Goal: Transaction & Acquisition: Purchase product/service

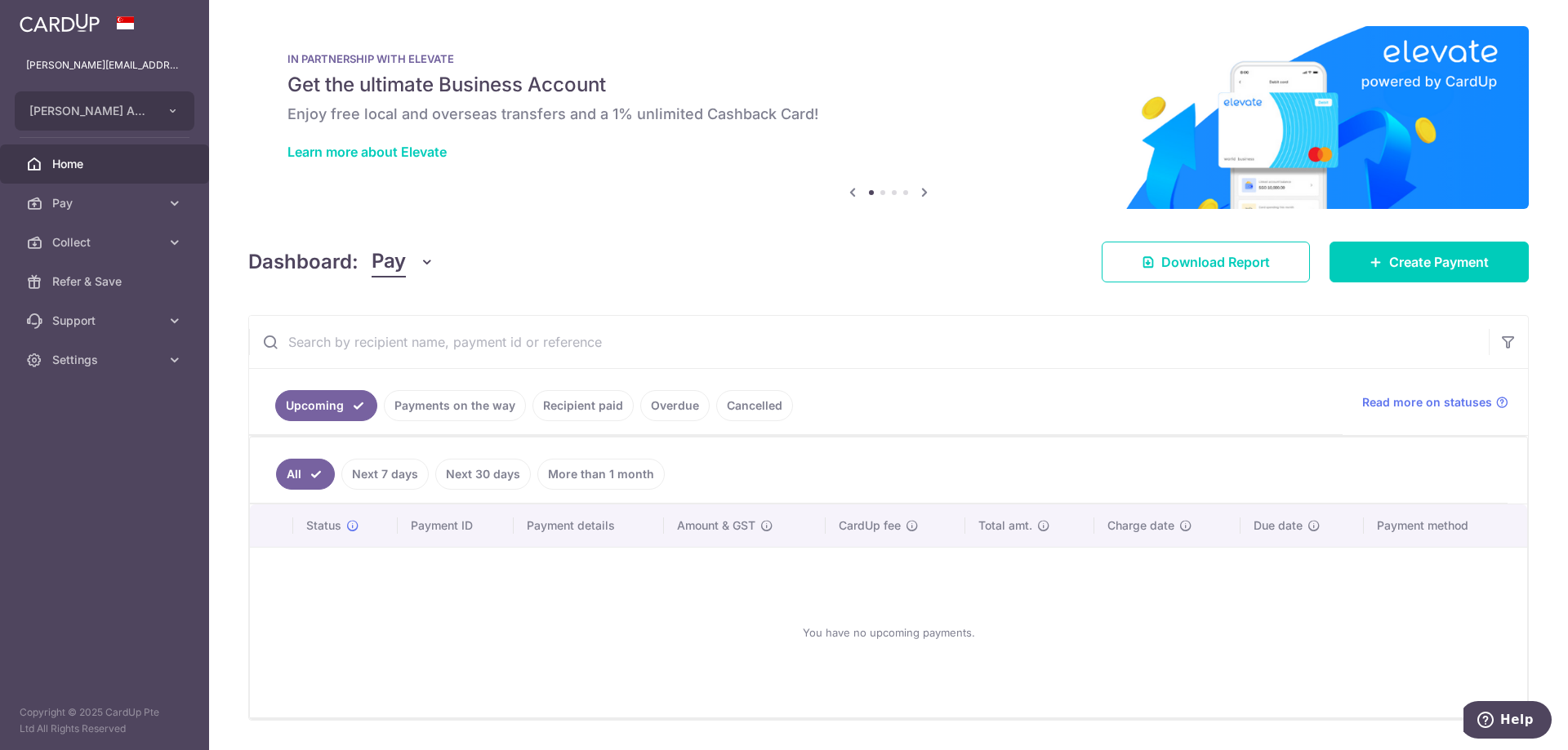
click at [570, 412] on link "Recipient paid" at bounding box center [583, 406] width 101 height 31
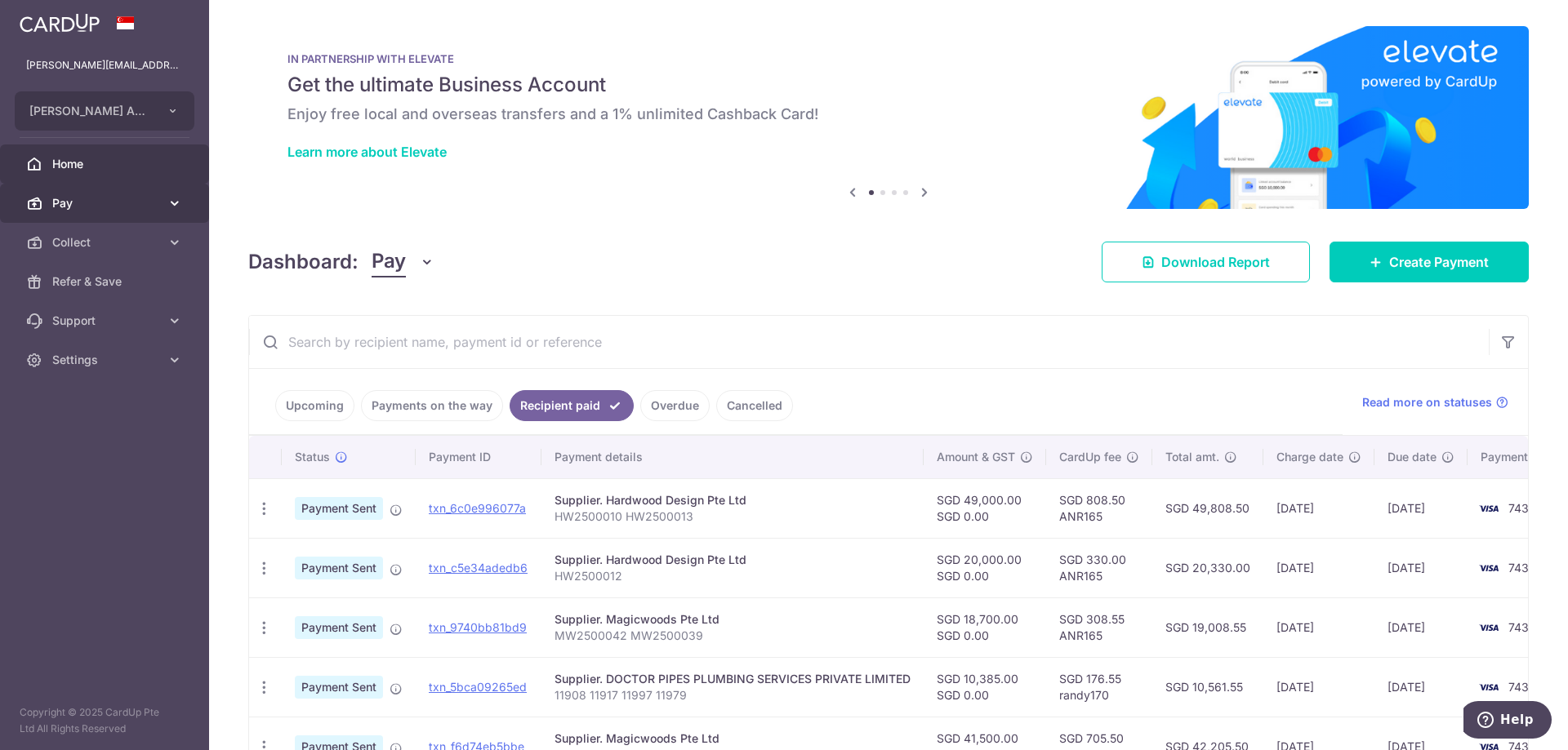
click at [132, 214] on link "Pay" at bounding box center [105, 203] width 209 height 39
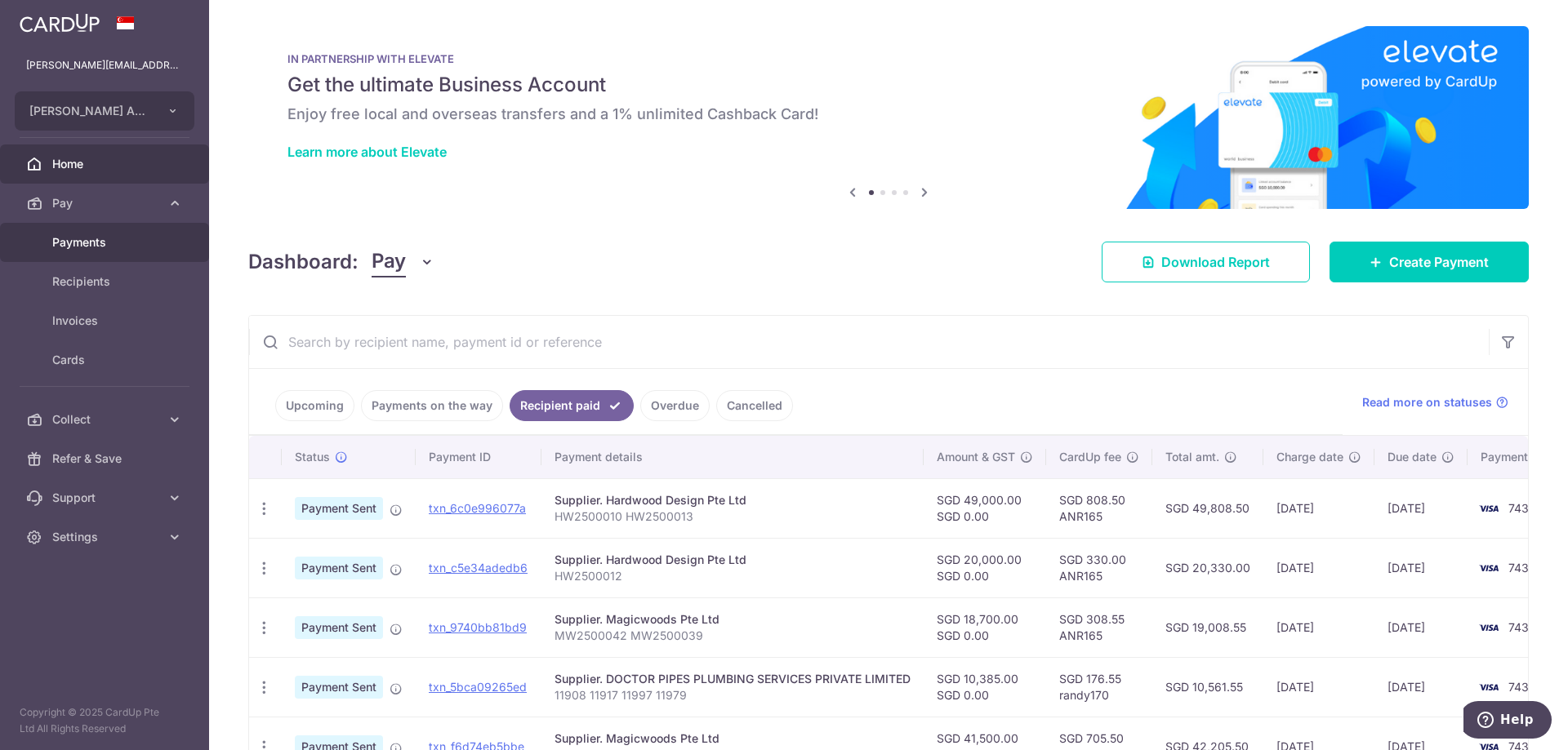
click at [138, 245] on span "Payments" at bounding box center [106, 242] width 108 height 16
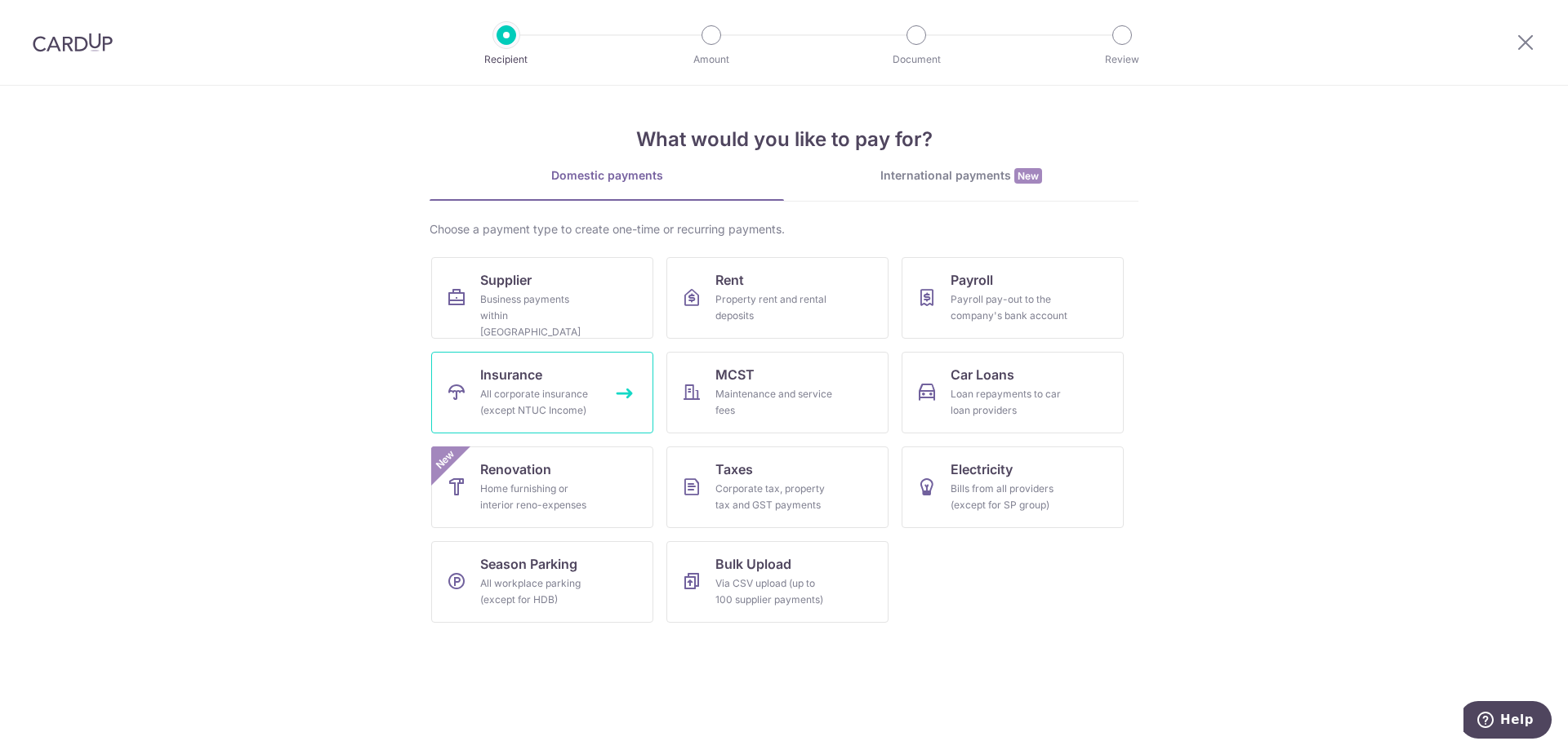
click at [503, 391] on div "All corporate insurance (except NTUC Income)" at bounding box center [538, 402] width 117 height 33
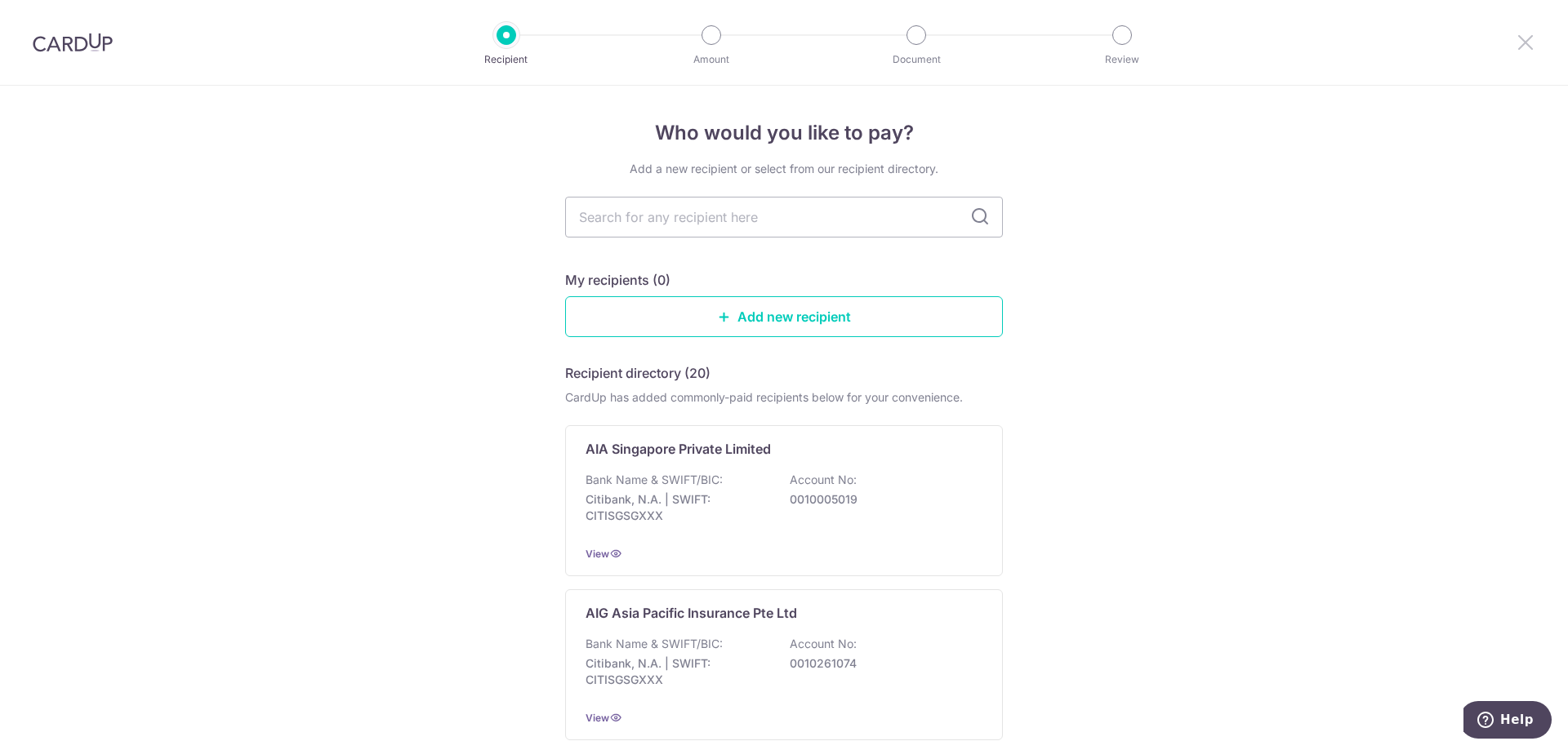
click at [1520, 36] on icon at bounding box center [1525, 42] width 19 height 20
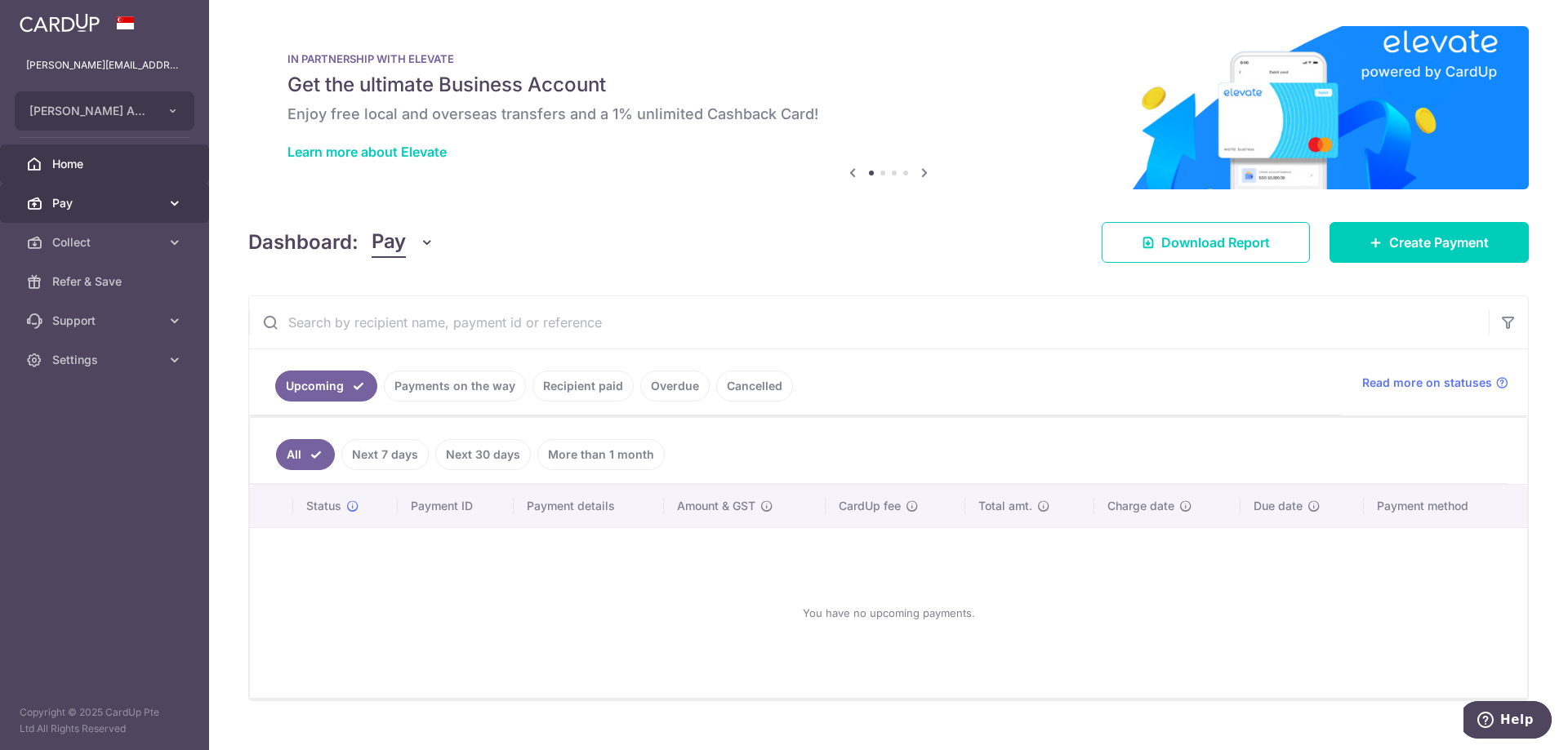
click at [132, 191] on link "Pay" at bounding box center [105, 203] width 209 height 39
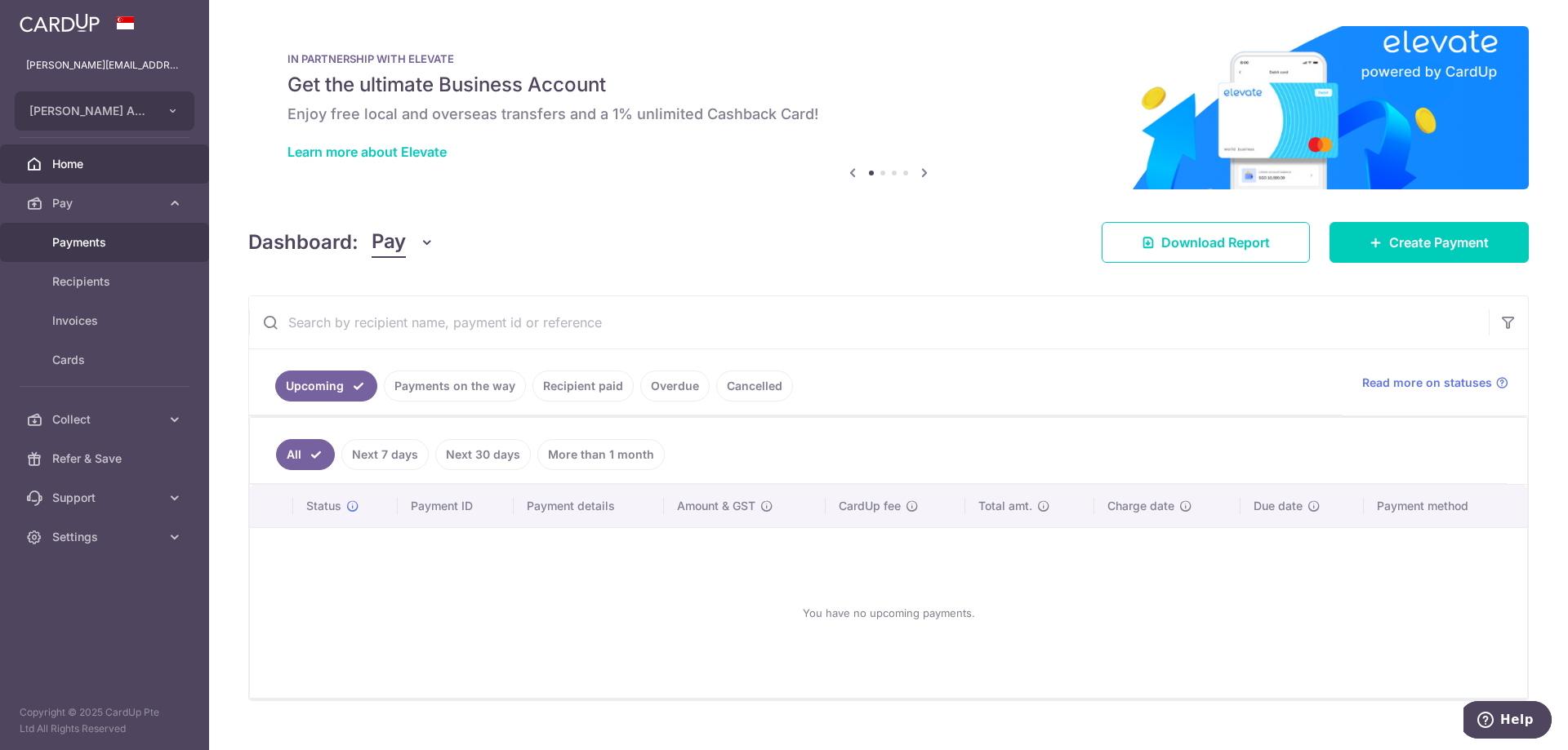
click at [116, 249] on span "Payments" at bounding box center [106, 242] width 108 height 16
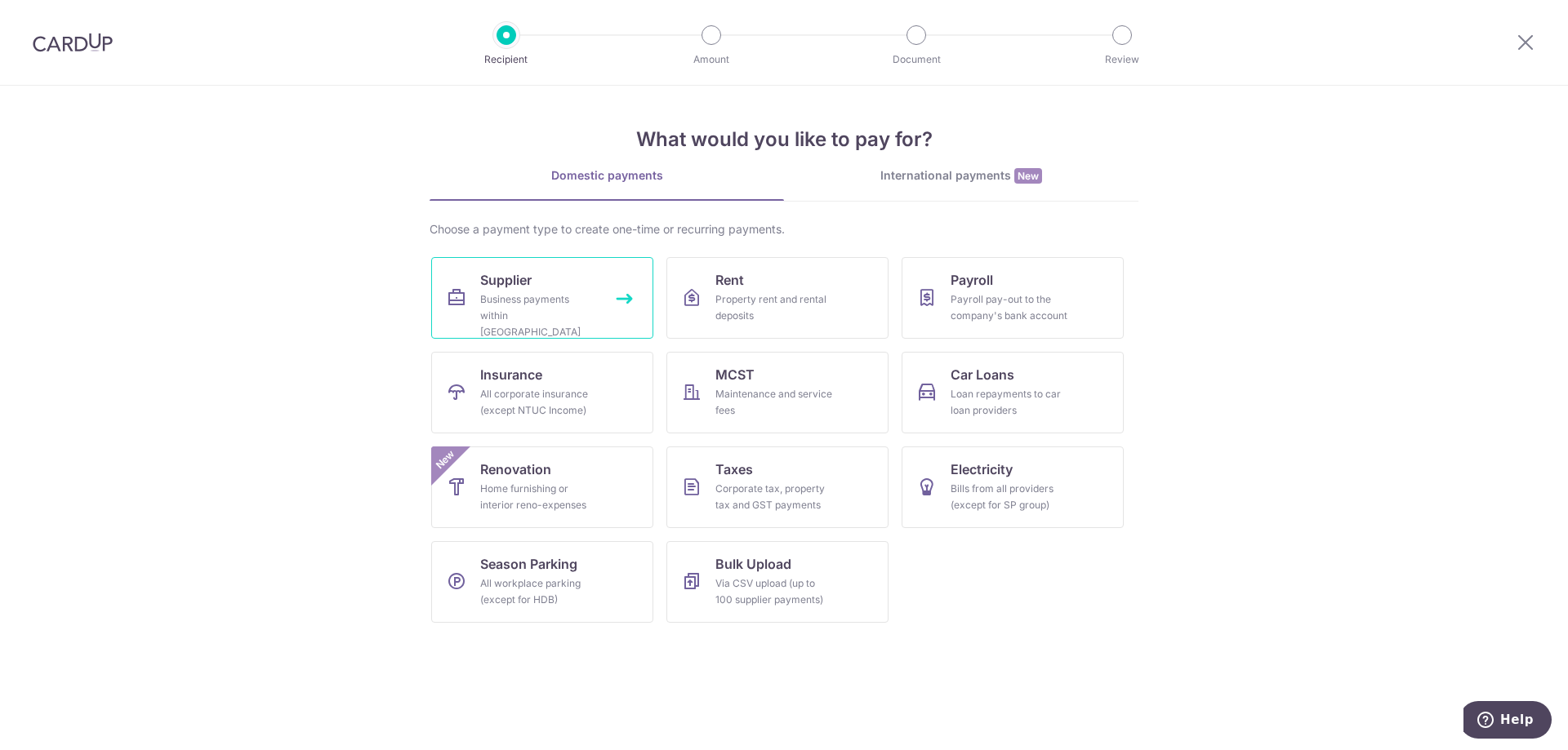
click at [545, 289] on link "Supplier Business payments within Singapore" at bounding box center [542, 298] width 222 height 82
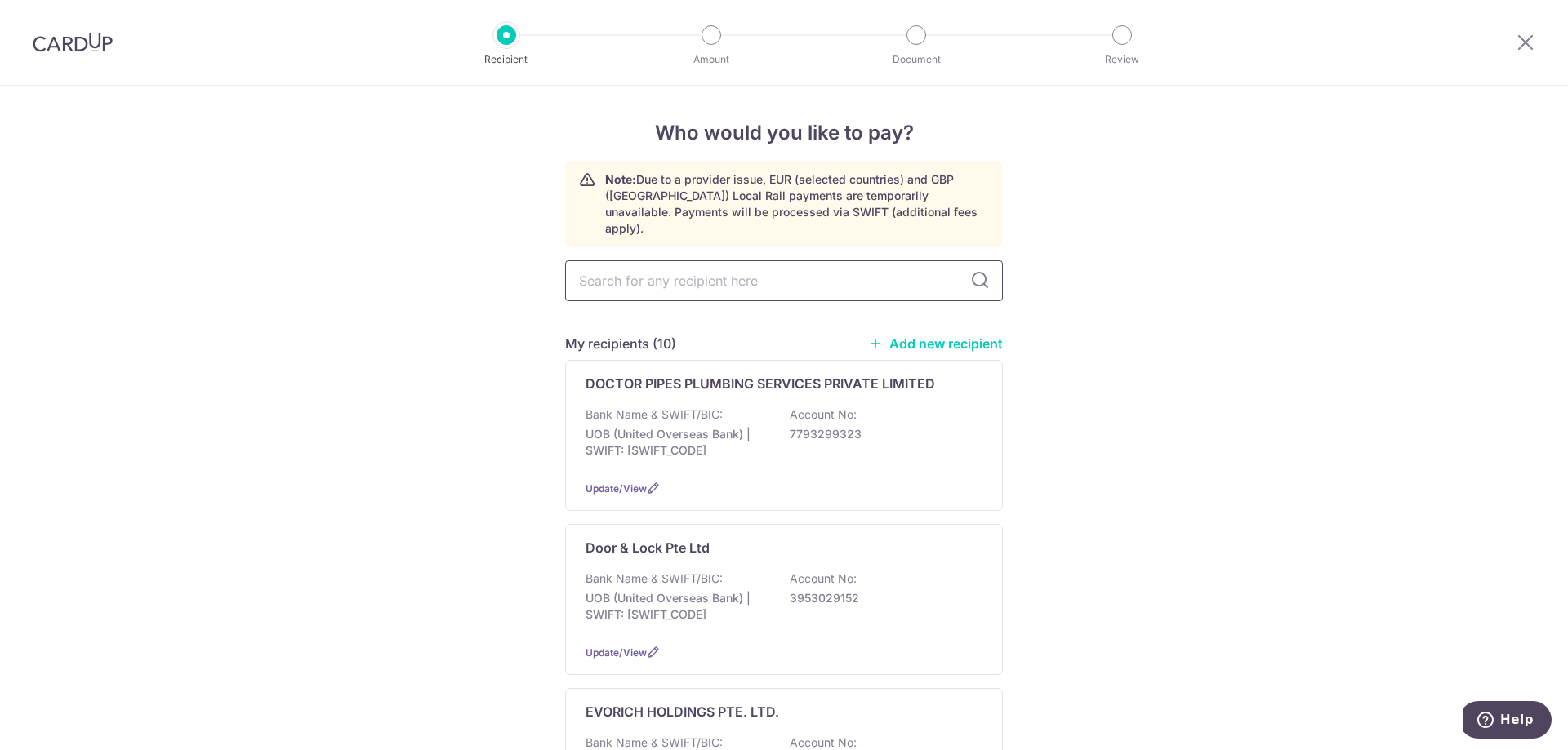
click at [712, 261] on input "text" at bounding box center [784, 281] width 438 height 40
click at [970, 334] on div "My recipients (10) Add new recipient" at bounding box center [784, 343] width 438 height 19
click at [960, 336] on link "Add new recipient" at bounding box center [936, 343] width 135 height 16
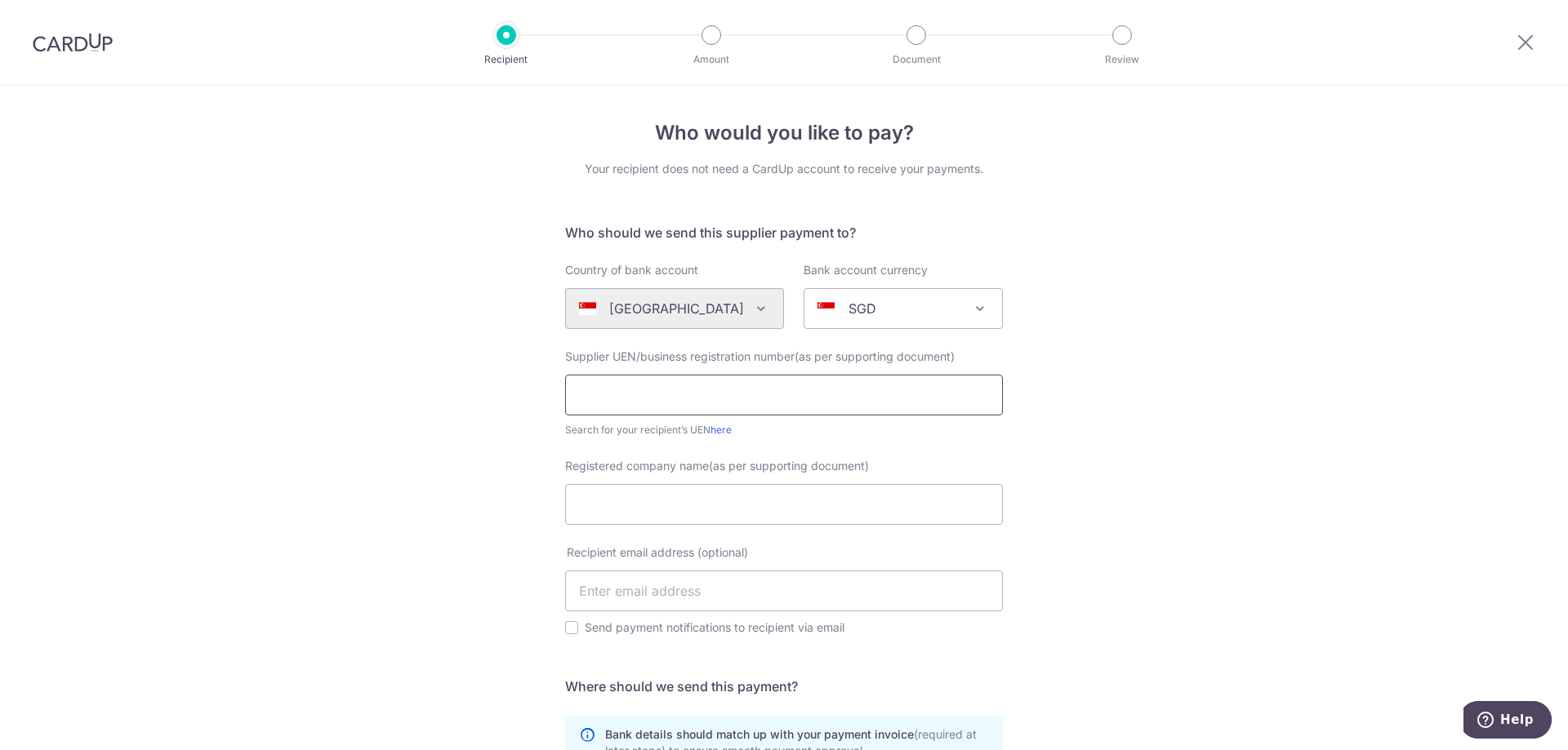
click at [757, 386] on input "text" at bounding box center [784, 395] width 438 height 40
click at [859, 410] on input "text" at bounding box center [784, 395] width 438 height 40
paste input "53442378K"
type input "53442378K"
click at [1148, 456] on div "Who would you like to pay? Your recipient does not need a CardUp account to rec…" at bounding box center [784, 594] width 1568 height 1016
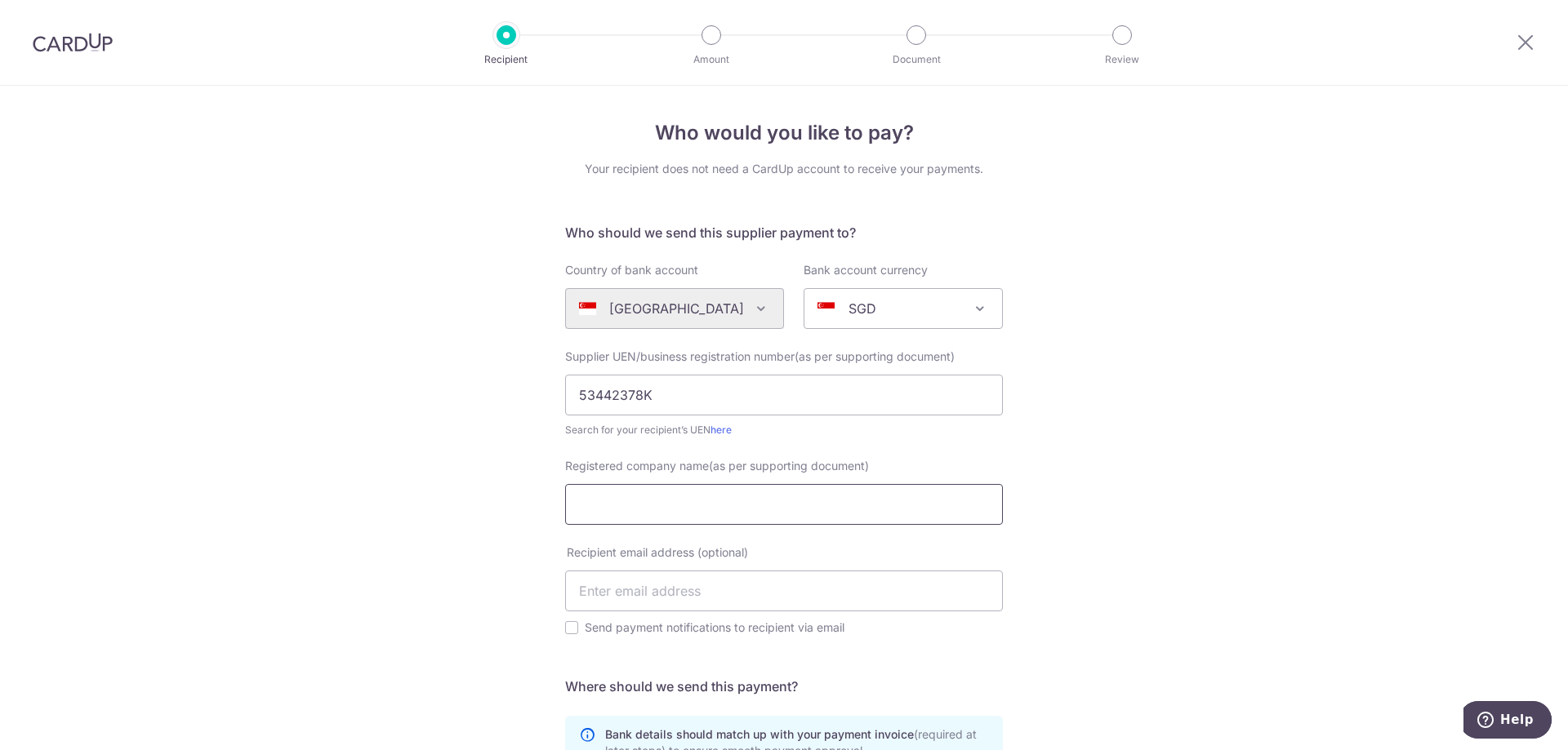
click at [846, 504] on input "Registered company name(as per supporting document)" at bounding box center [784, 504] width 438 height 40
click at [688, 510] on input "Registered company name(as per supporting document)" at bounding box center [784, 504] width 438 height 40
click at [614, 505] on input "Mesas Haus" at bounding box center [784, 504] width 438 height 40
type input "Mesa Haus"
click at [744, 584] on input "text" at bounding box center [784, 591] width 438 height 40
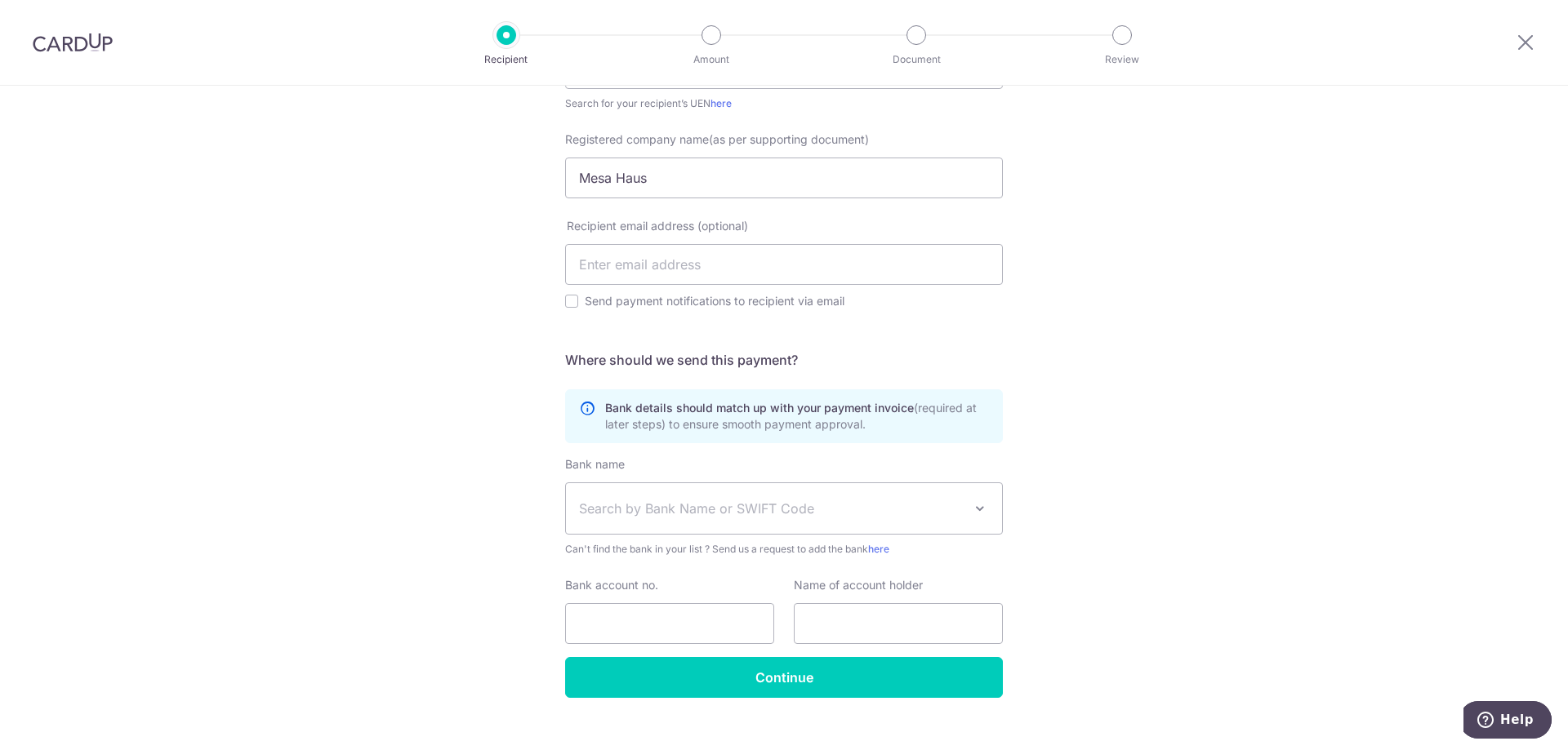
click at [1140, 467] on div "Who would you like to pay? Your recipient does not need a CardUp account to rec…" at bounding box center [784, 267] width 1568 height 1016
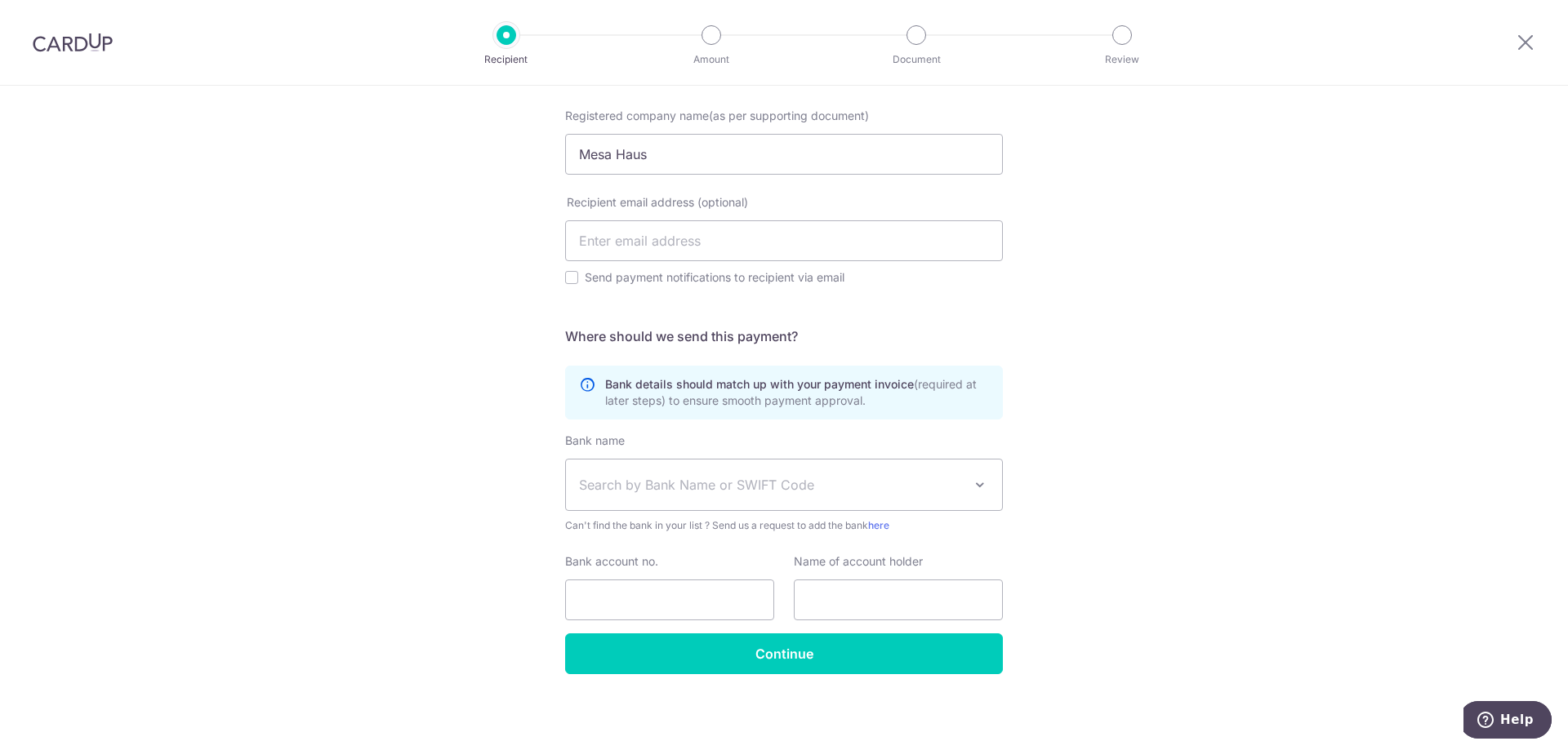
scroll to position [351, 0]
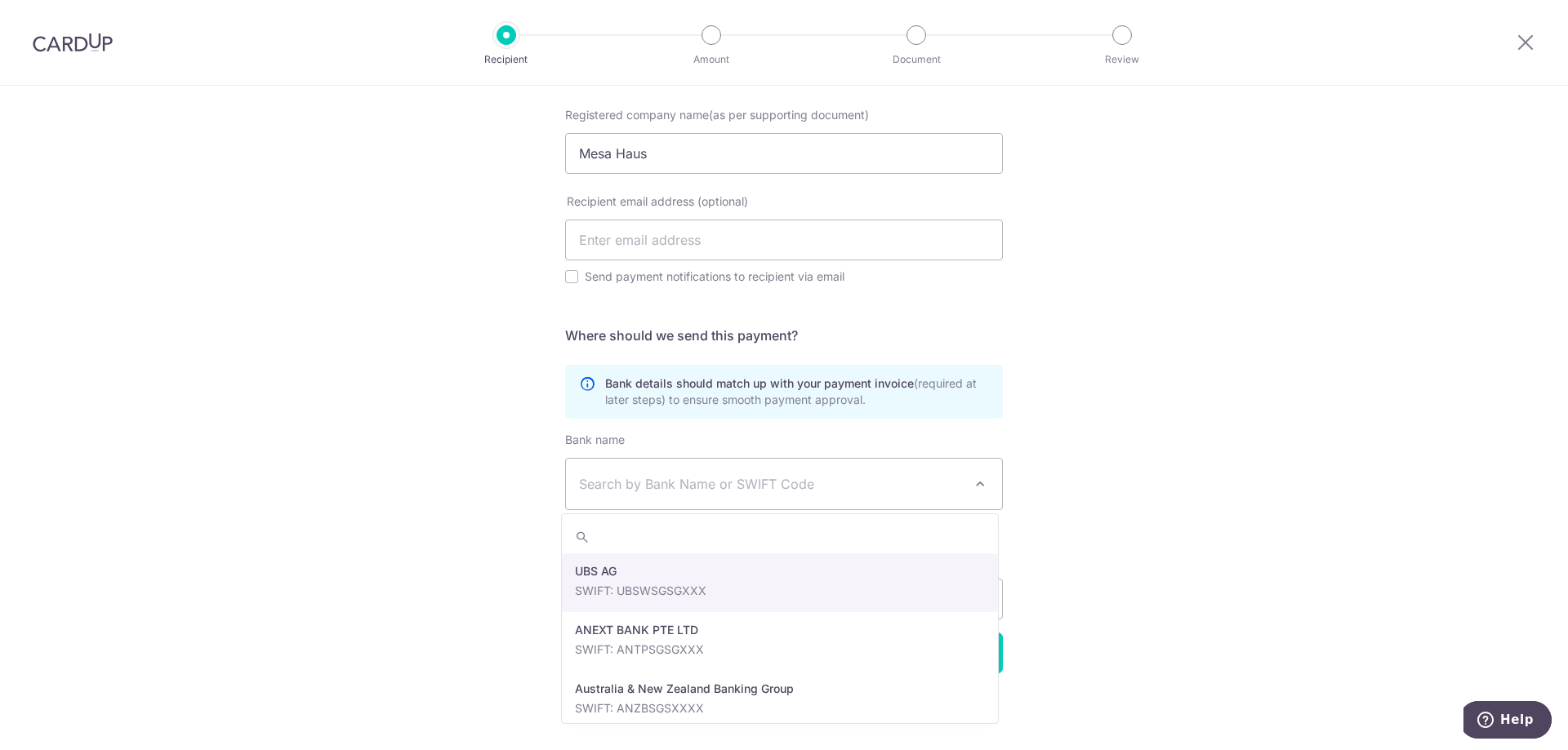
click at [922, 470] on span "Search by Bank Name or SWIFT Code" at bounding box center [784, 484] width 436 height 51
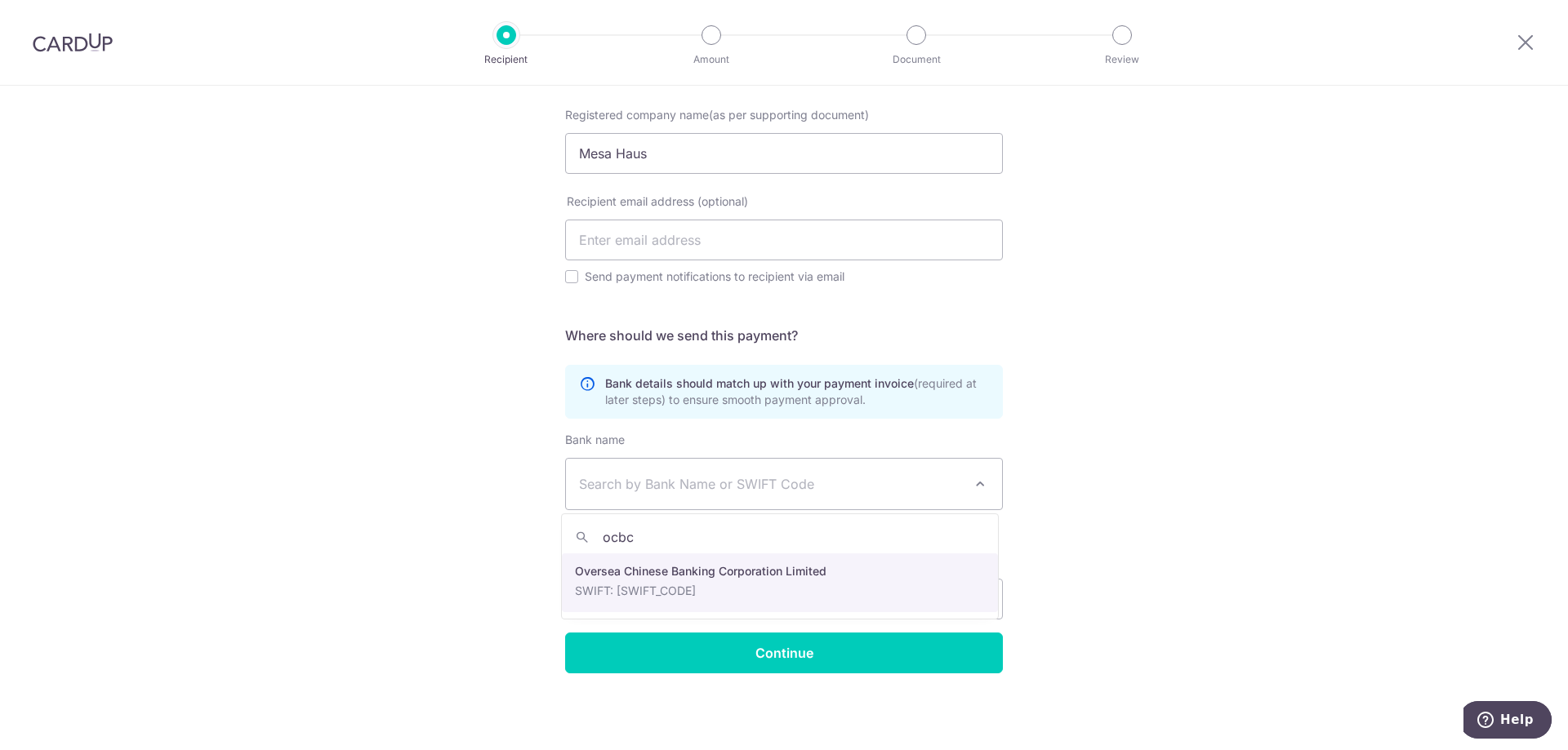
type input "ocbc"
select select "12"
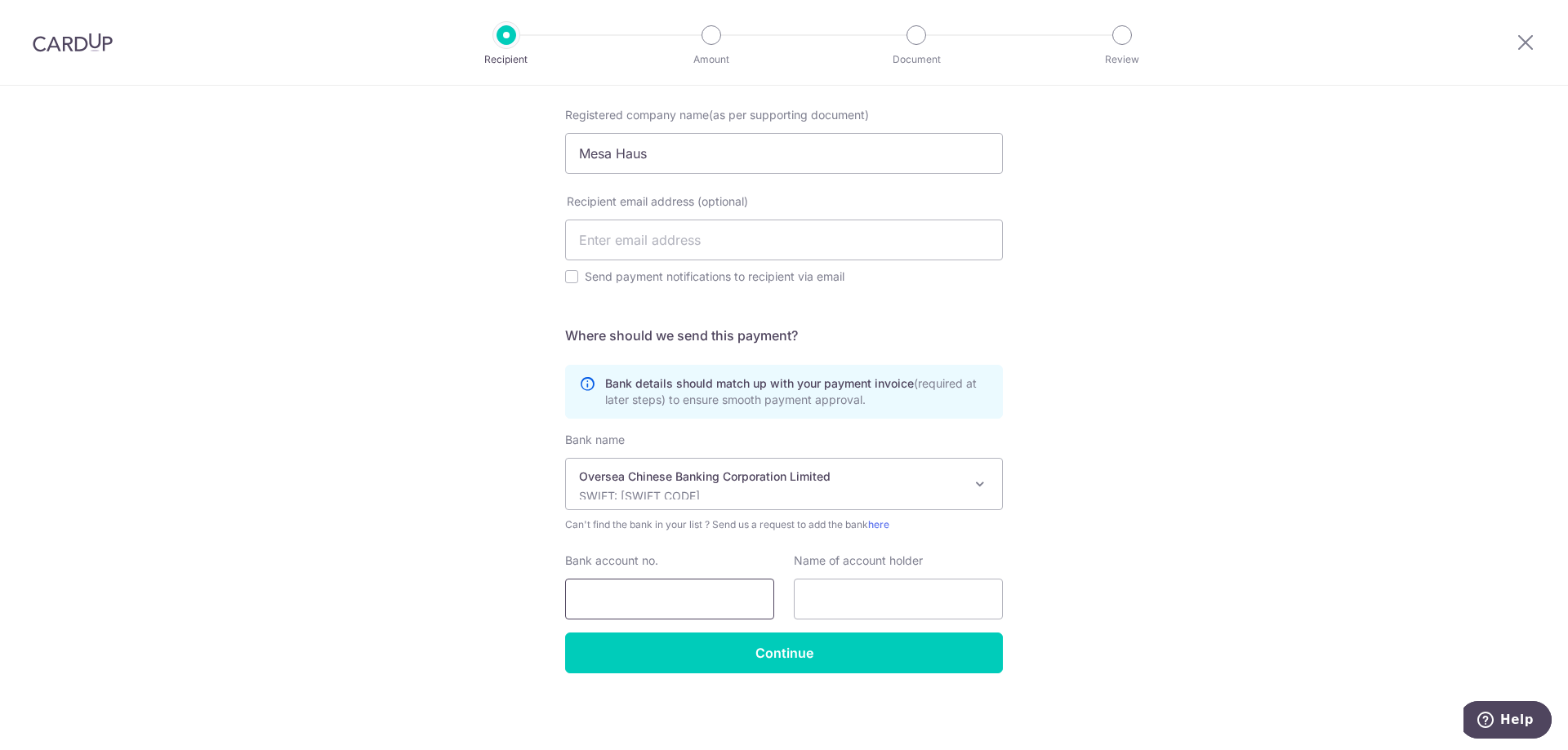
click at [638, 595] on input "Bank account no." at bounding box center [670, 599] width 209 height 40
paste input "596143727001"
type input "596143727001"
click at [877, 601] on input "text" at bounding box center [899, 599] width 209 height 40
type input "Mesa Haus"
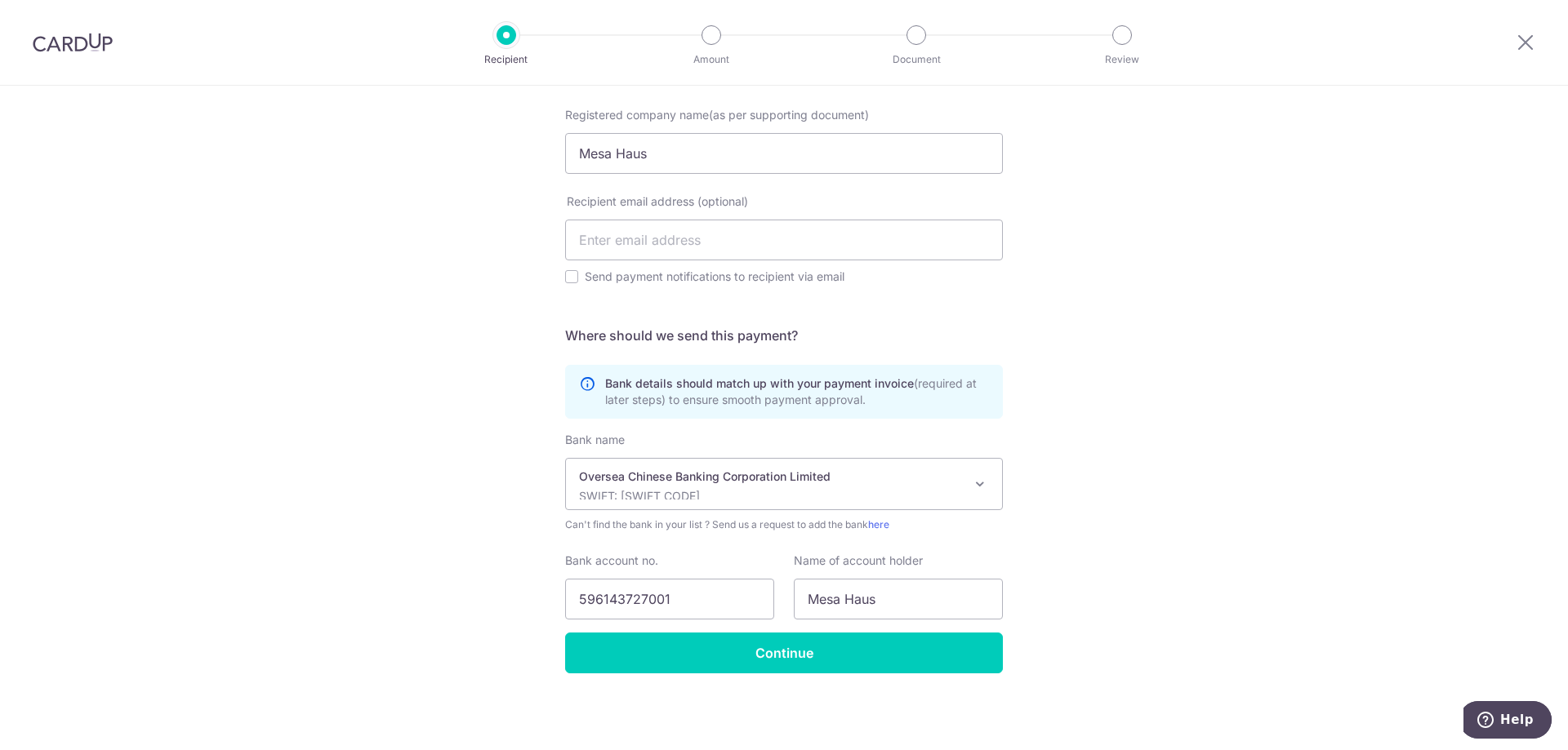
click at [1029, 591] on div "Who would you like to pay? Your recipient does not need a CardUp account to rec…" at bounding box center [784, 242] width 1568 height 1016
click at [930, 650] on input "Continue" at bounding box center [784, 653] width 438 height 40
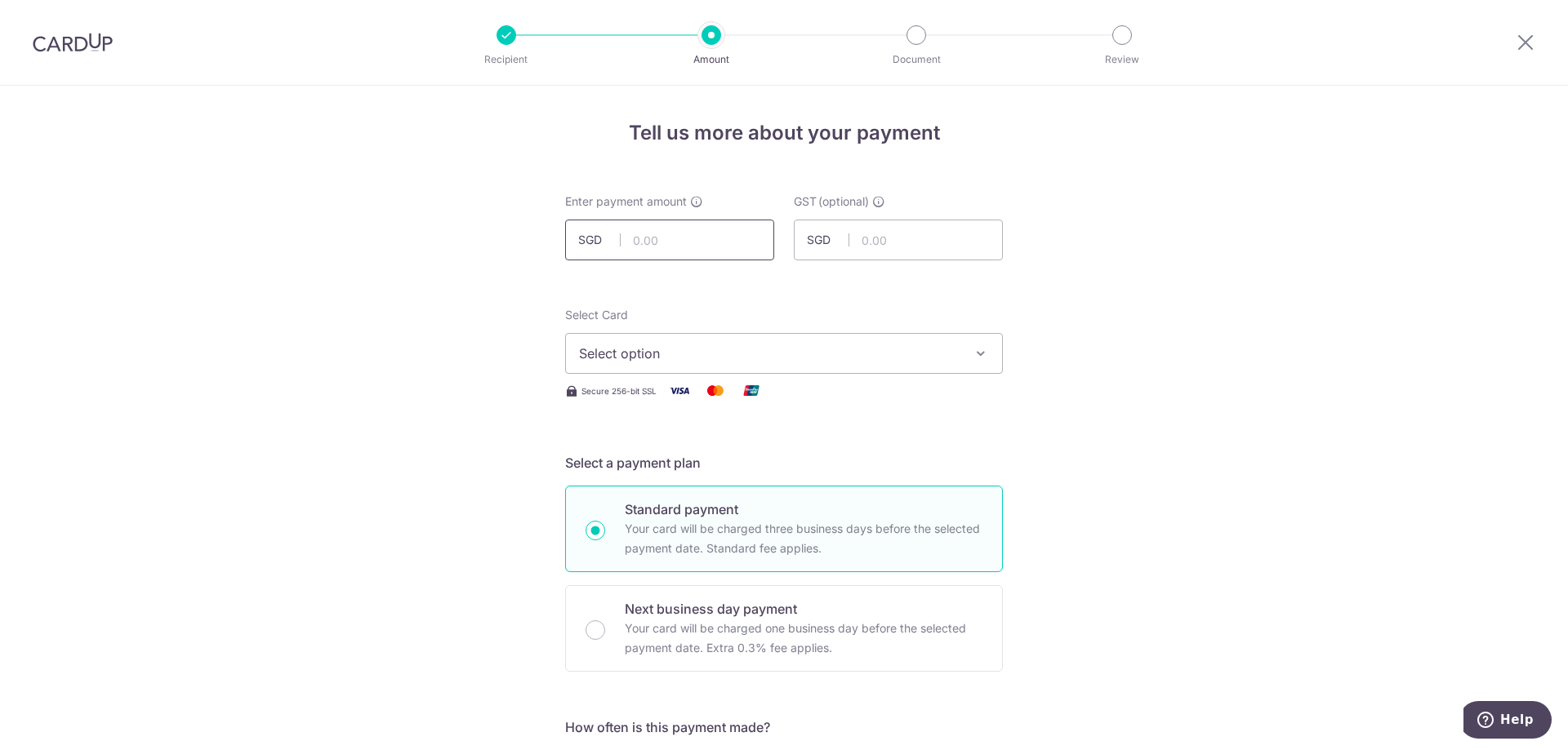
click at [719, 240] on input "text" at bounding box center [670, 240] width 209 height 40
type input "2,600.00"
click at [908, 341] on button "Select option" at bounding box center [784, 353] width 438 height 40
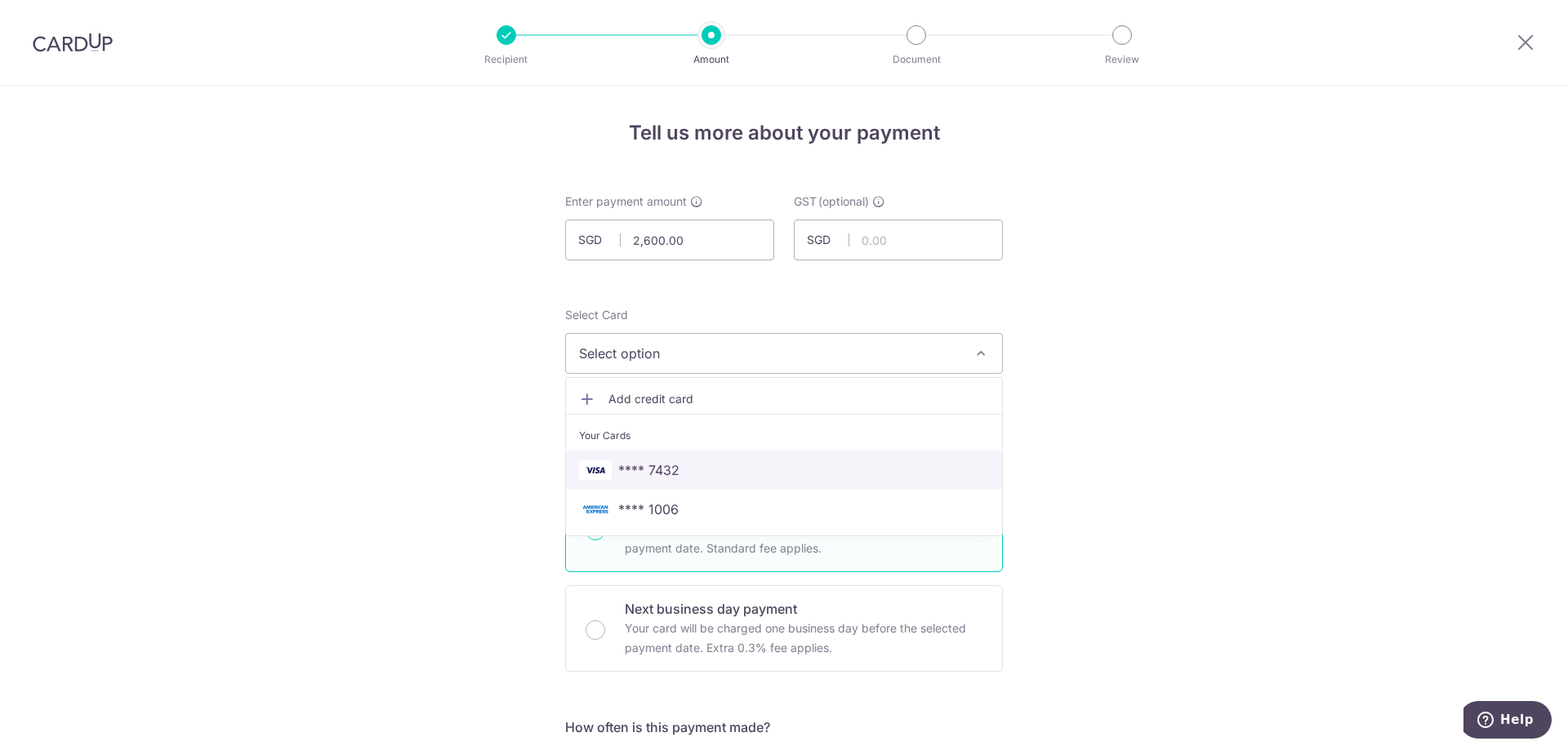
click at [817, 484] on link "**** 7432" at bounding box center [784, 470] width 436 height 39
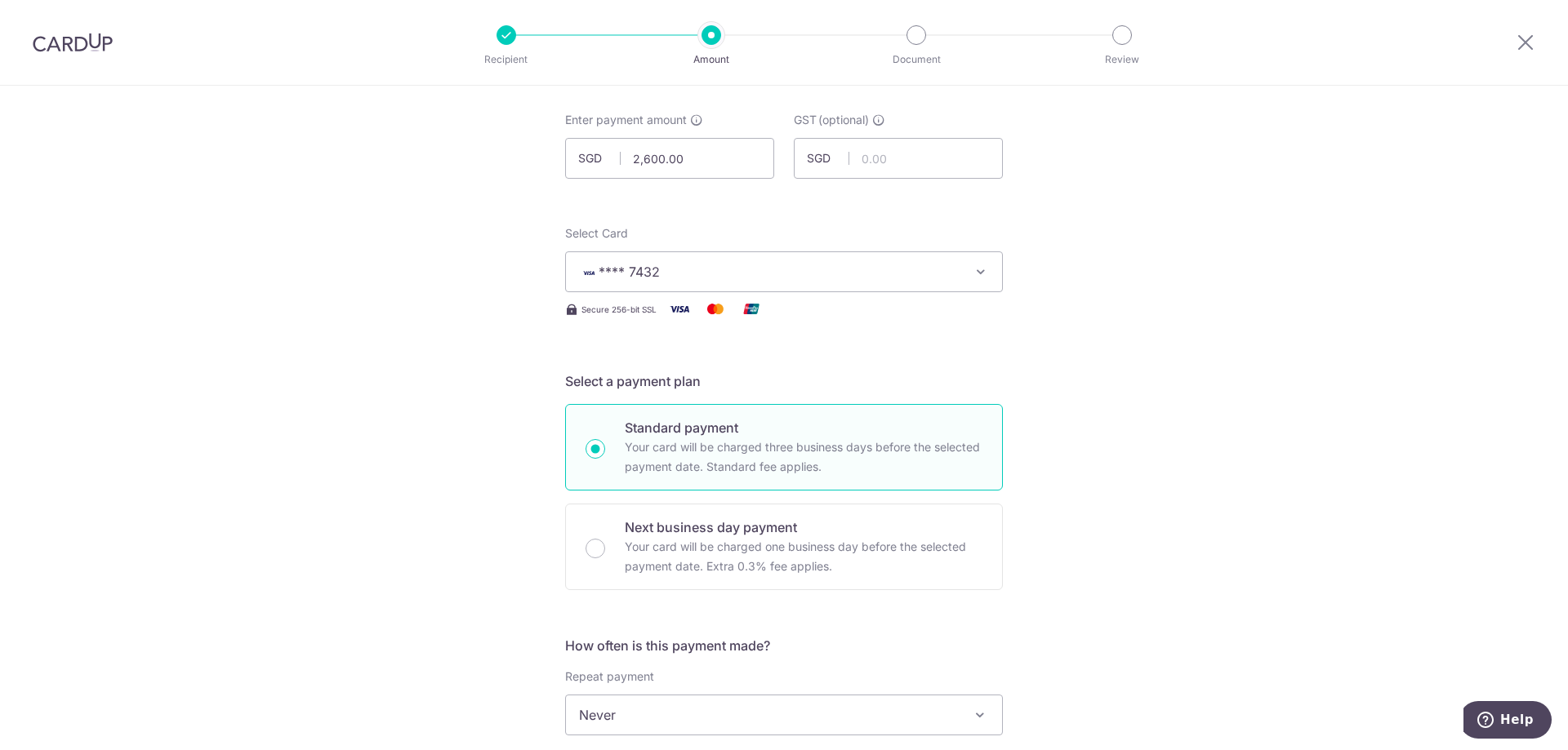
scroll to position [326, 0]
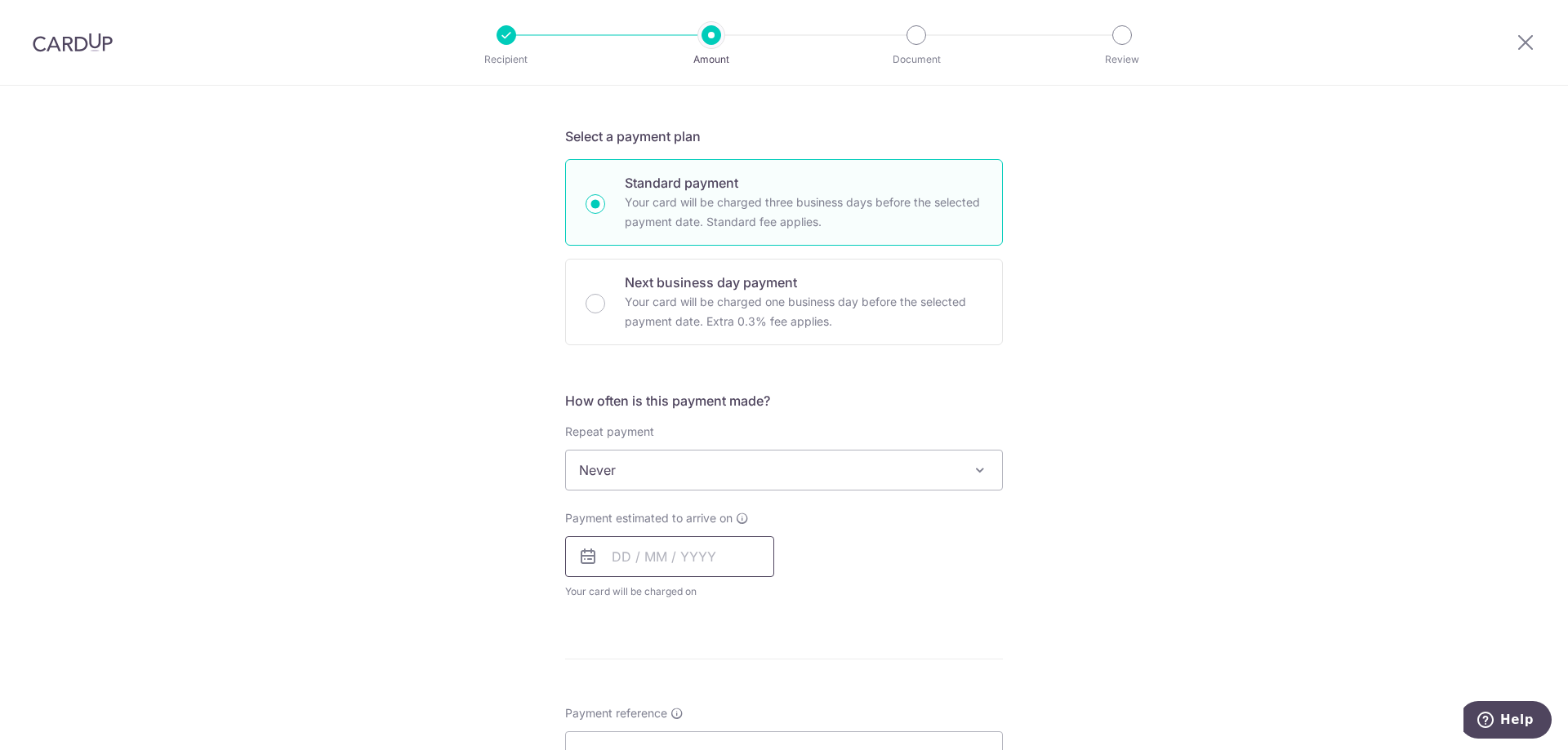
click at [719, 558] on input "text" at bounding box center [670, 557] width 209 height 40
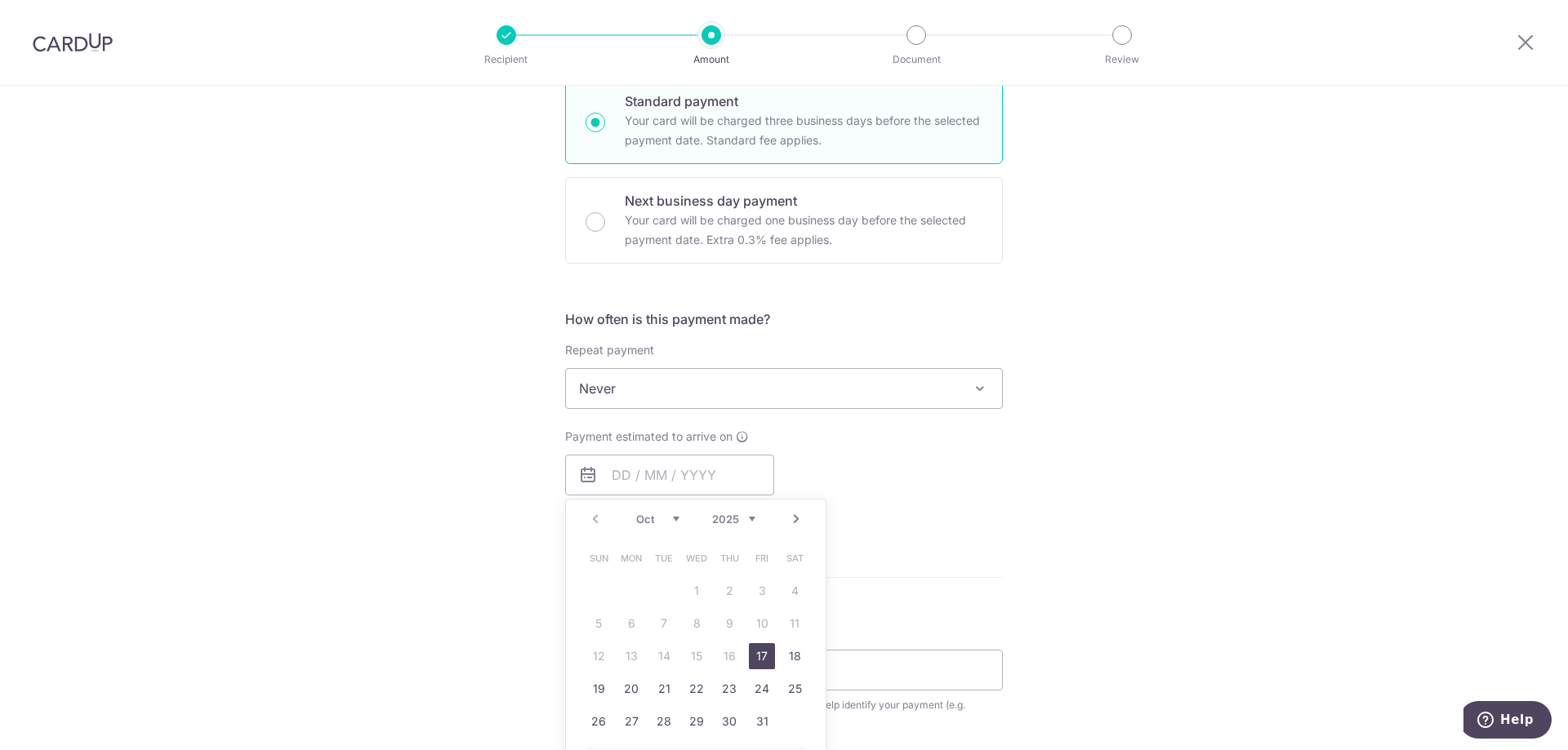
click at [758, 656] on link "17" at bounding box center [761, 656] width 26 height 26
type input "[DATE]"
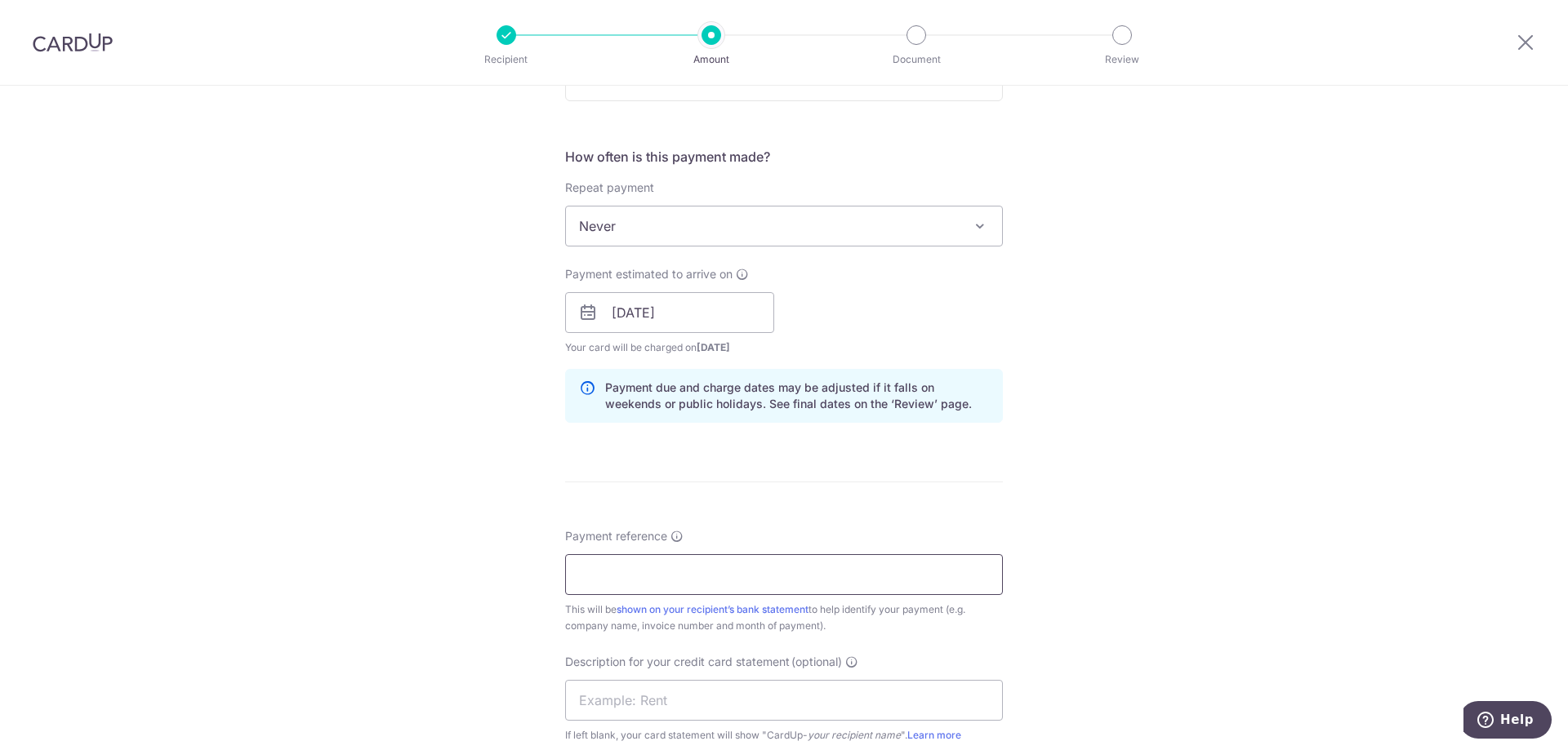
scroll to position [571, 0]
click at [822, 588] on input "Payment reference" at bounding box center [784, 574] width 438 height 40
click at [1107, 479] on div "Tell us more about your payment Enter payment amount SGD 2,600.00 2600.00 GST (…" at bounding box center [784, 341] width 1568 height 1654
click at [957, 571] on input "Payment reference" at bounding box center [784, 574] width 438 height 40
type input "Avery and Arche pte Ltd"
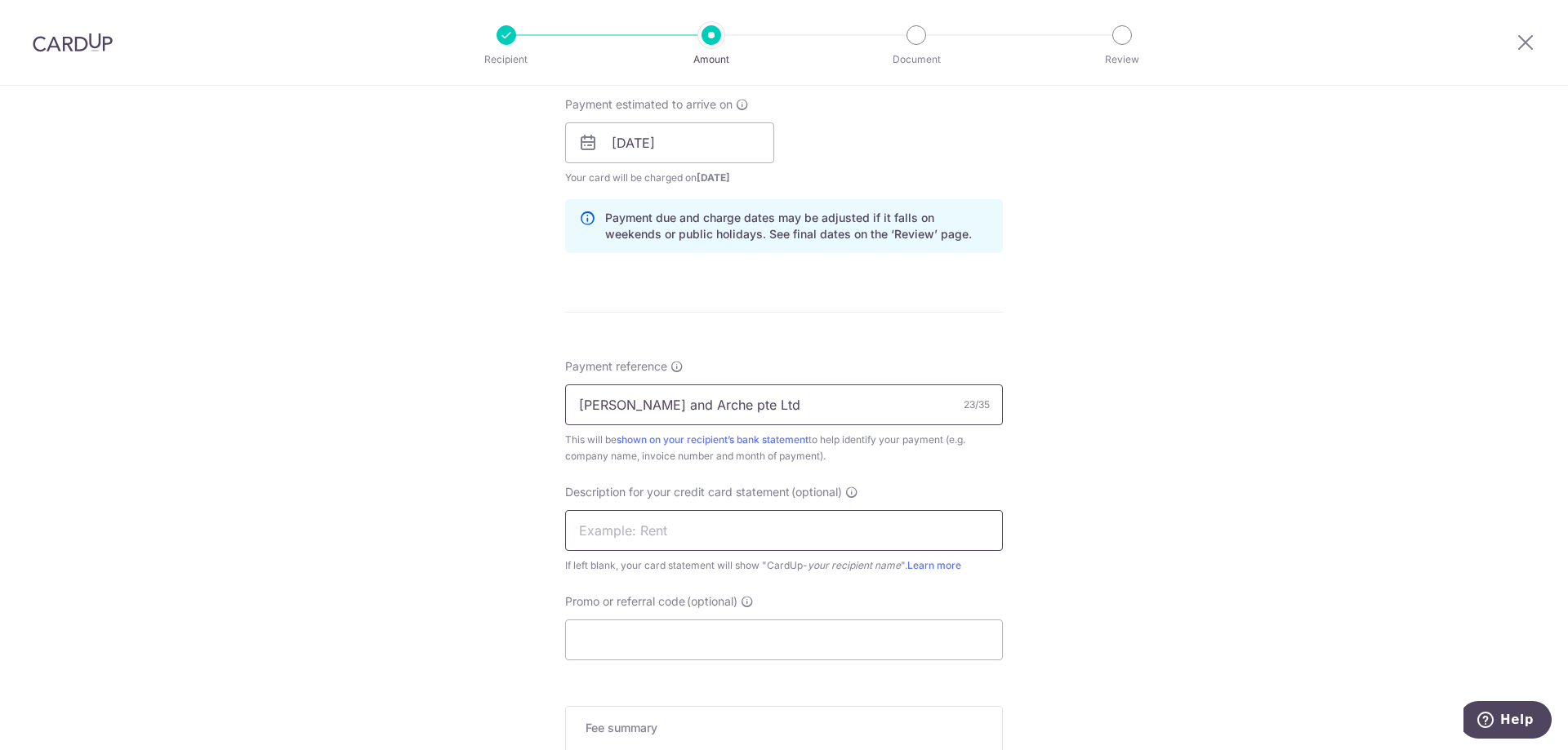
scroll to position [817, 0]
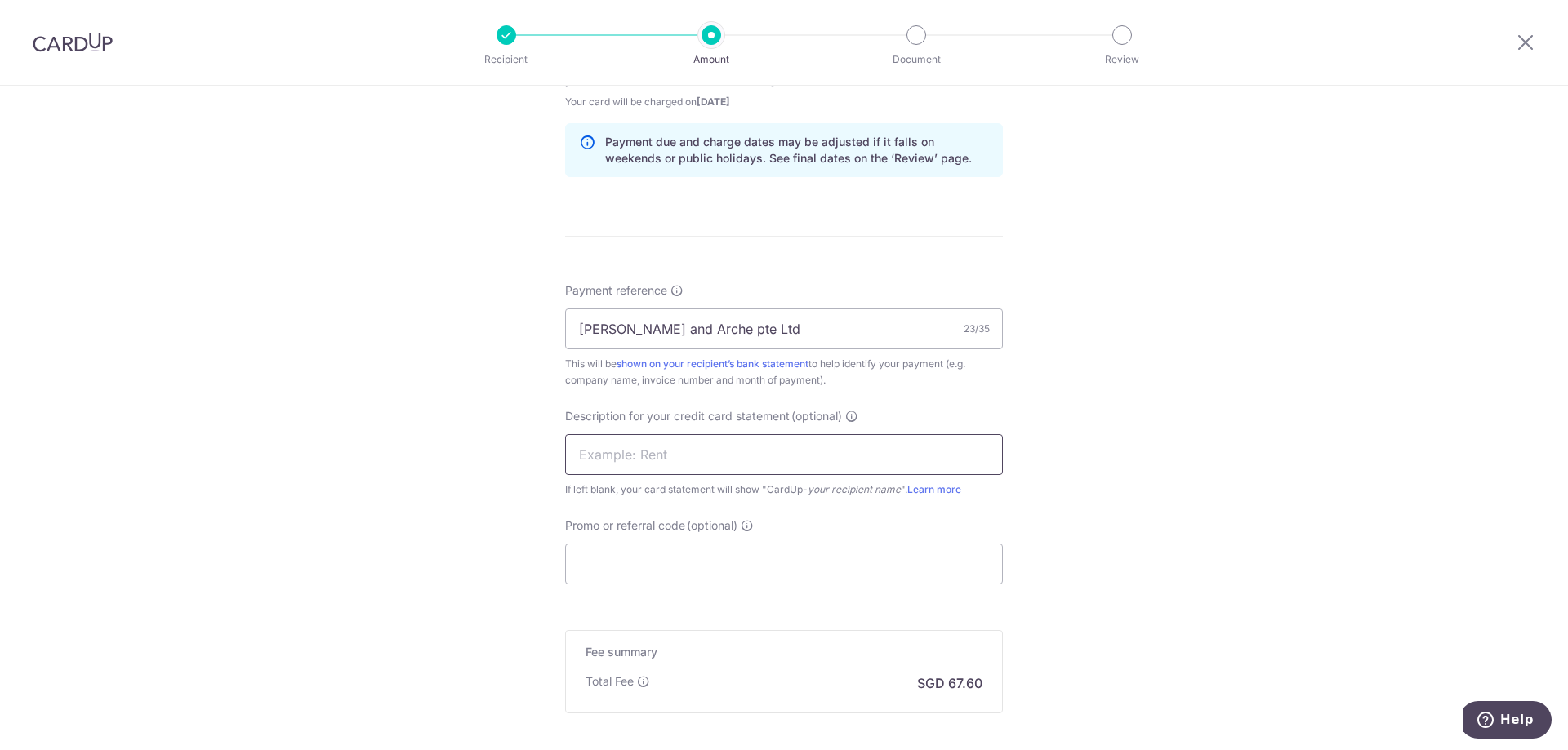
click at [808, 456] on input "text" at bounding box center [784, 455] width 438 height 40
type input "Mesa Haus"
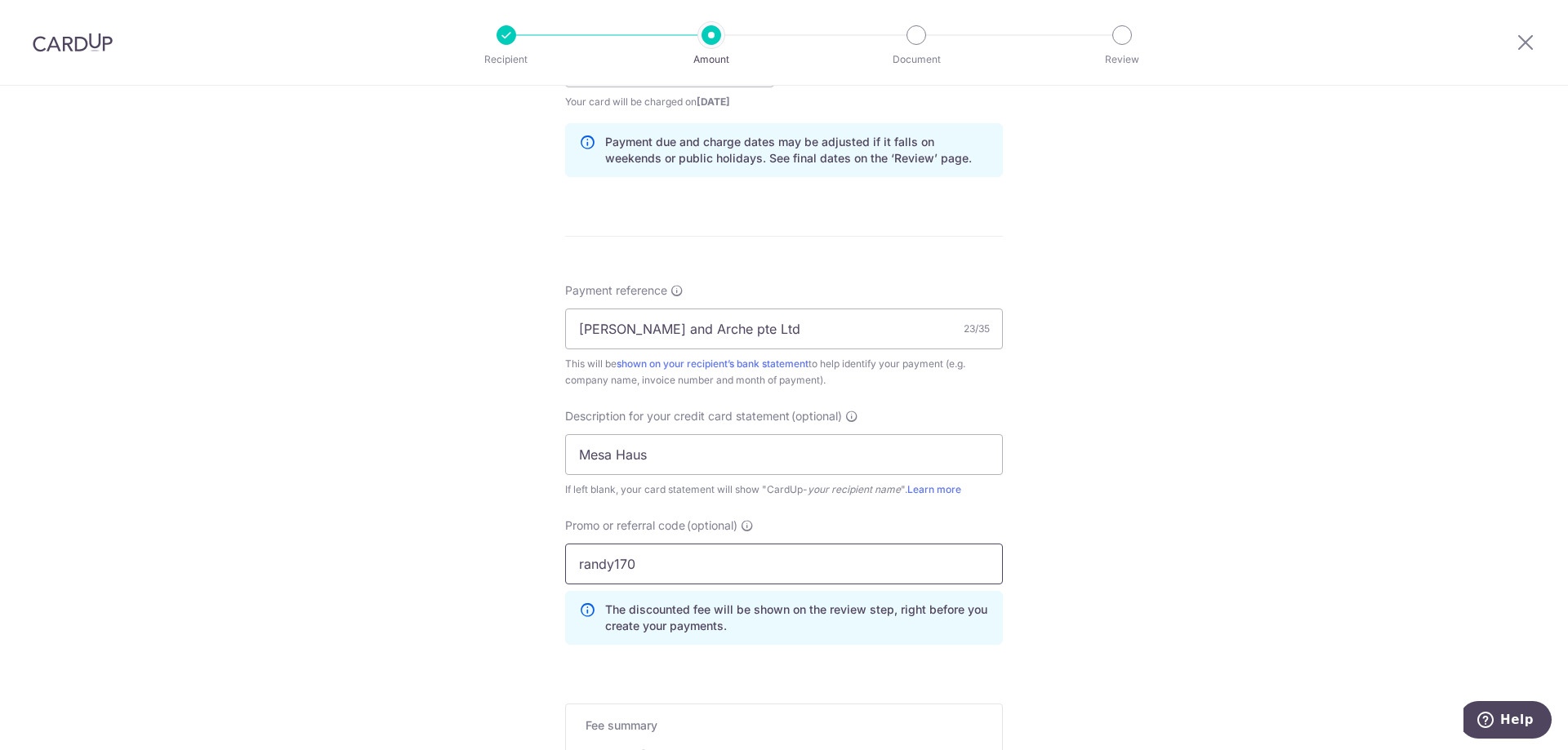
type input "randy170"
click at [1077, 401] on div "Tell us more about your payment Enter payment amount SGD 2,600.00 2600.00 GST (…" at bounding box center [784, 132] width 1568 height 1727
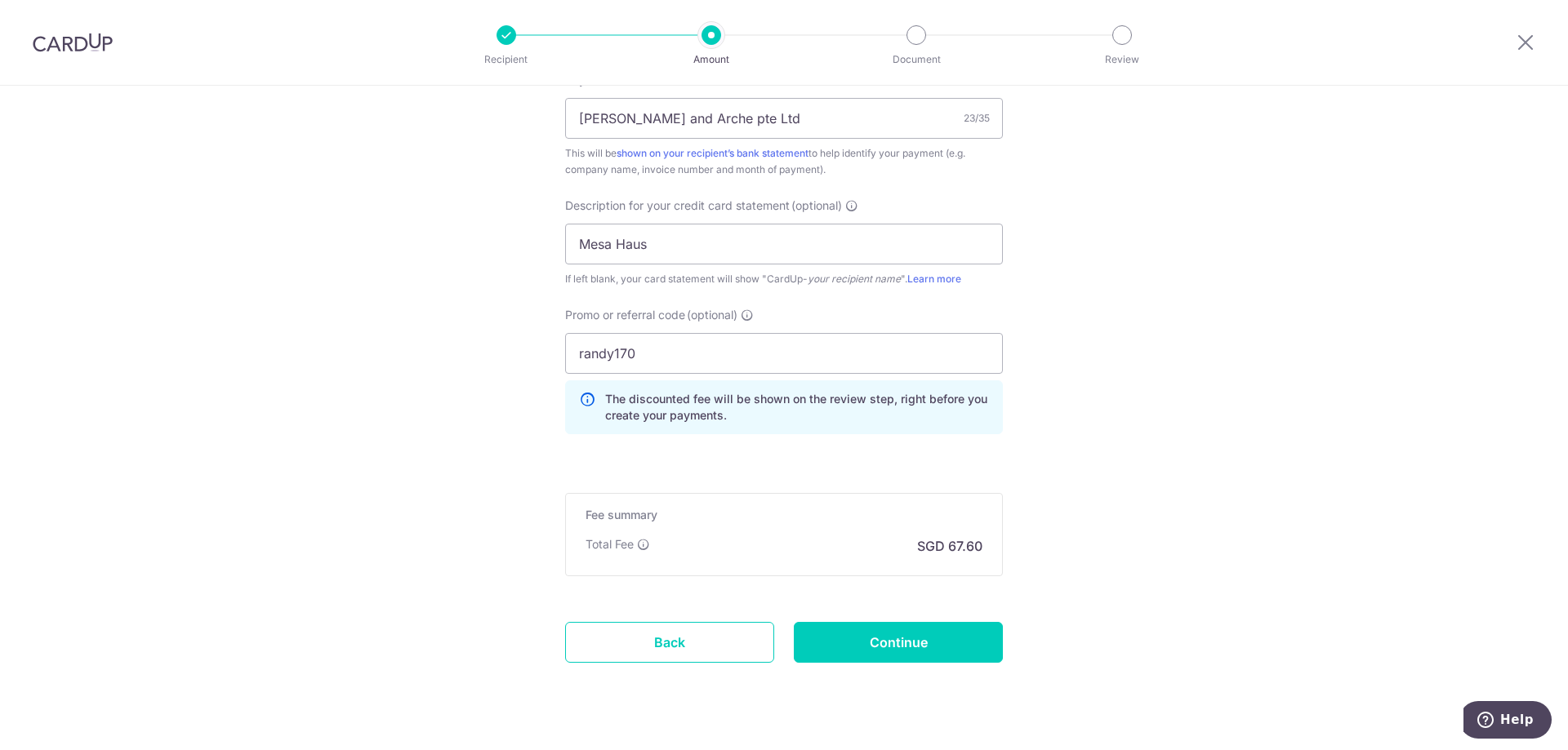
scroll to position [1062, 0]
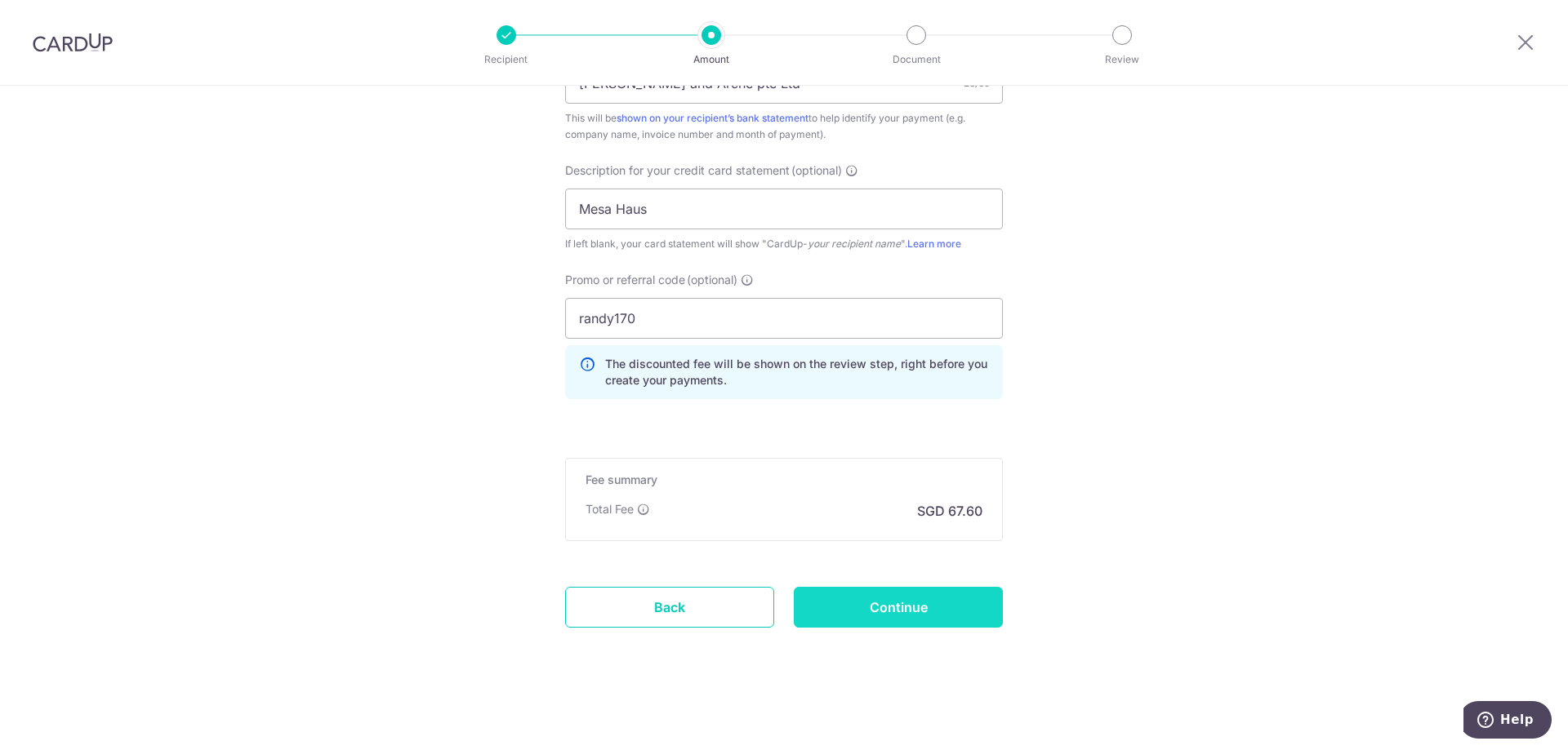
click at [900, 596] on input "Continue" at bounding box center [899, 607] width 209 height 40
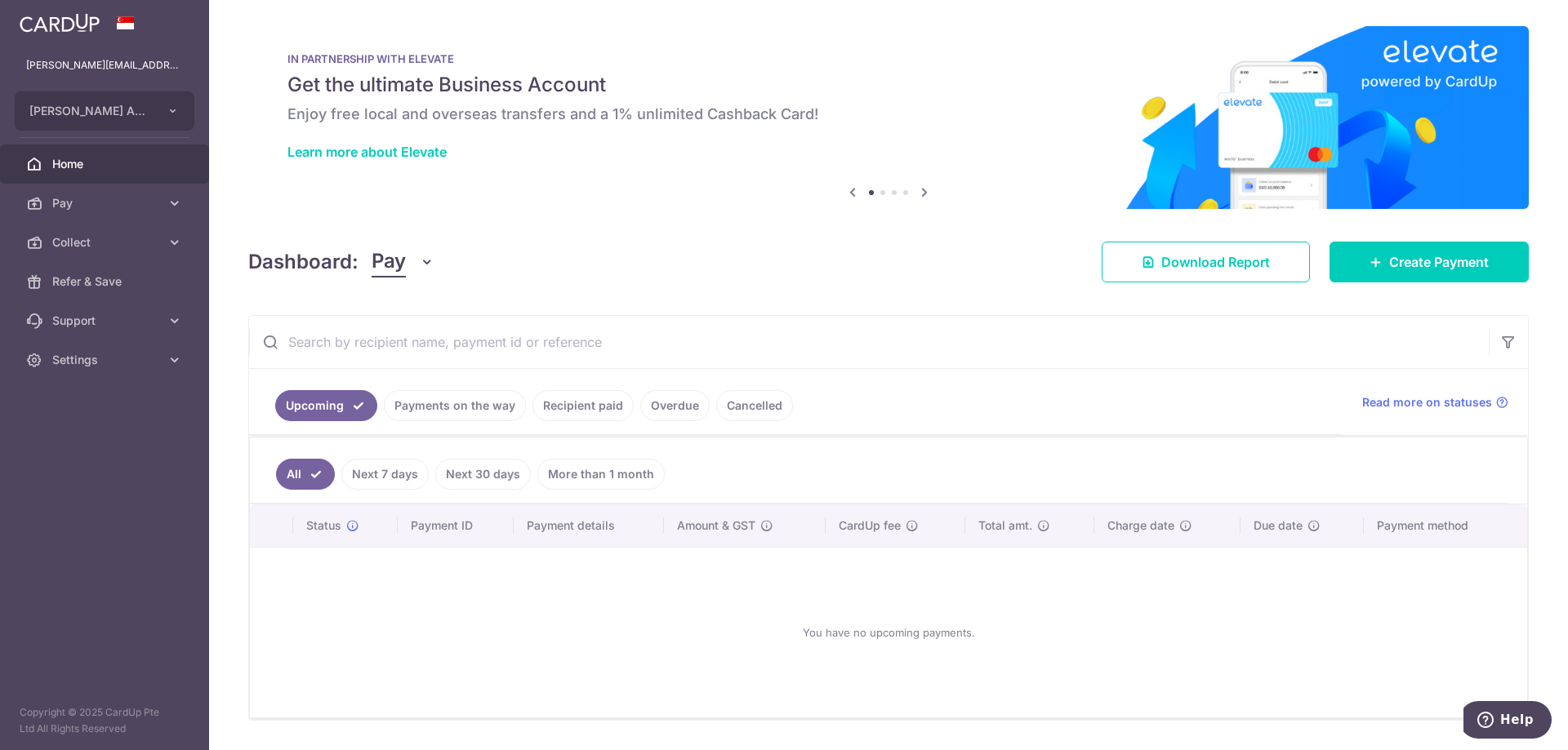
click at [602, 418] on link "Recipient paid" at bounding box center [583, 406] width 101 height 31
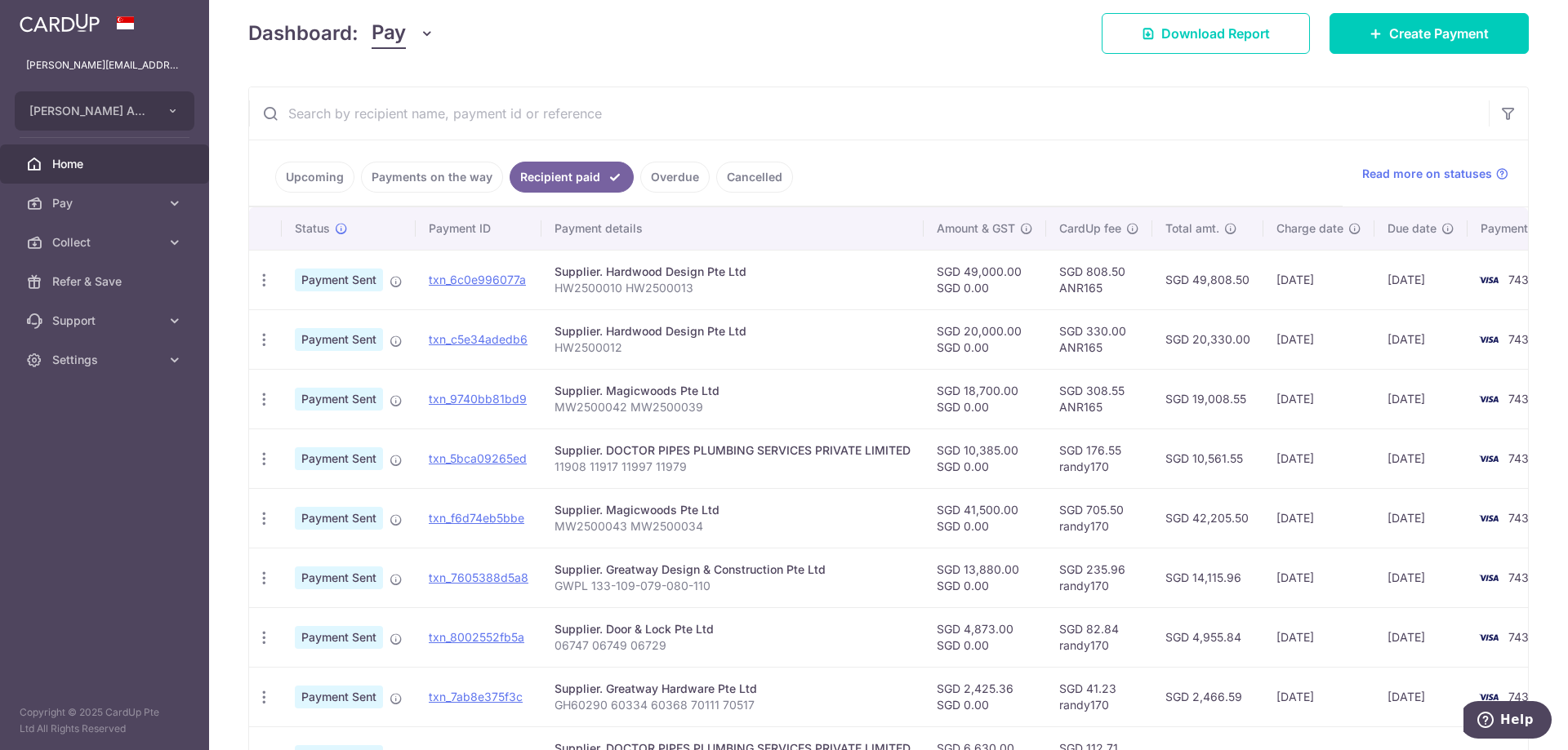
scroll to position [245, 0]
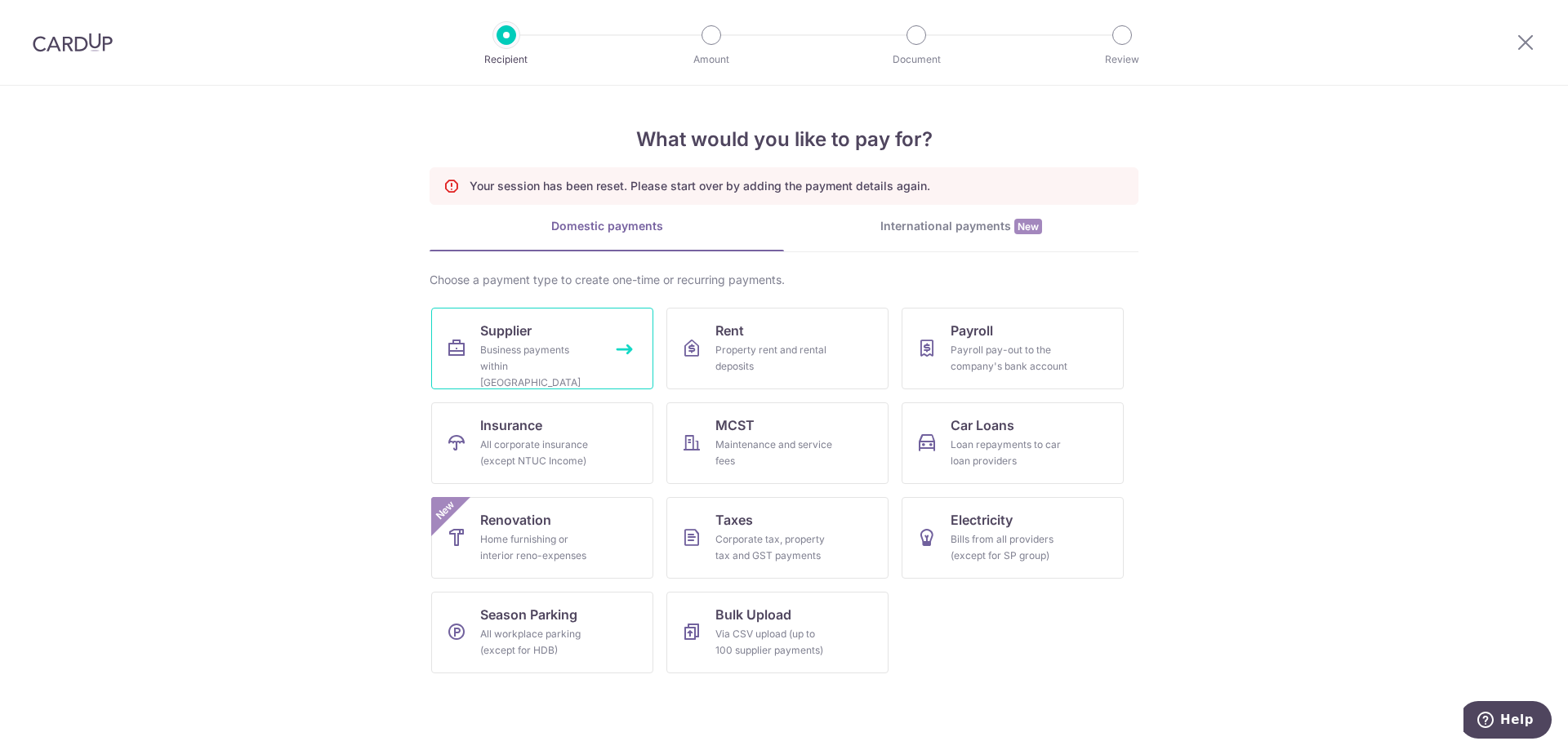
click at [542, 368] on div "Business payments within [GEOGRAPHIC_DATA]" at bounding box center [538, 367] width 117 height 49
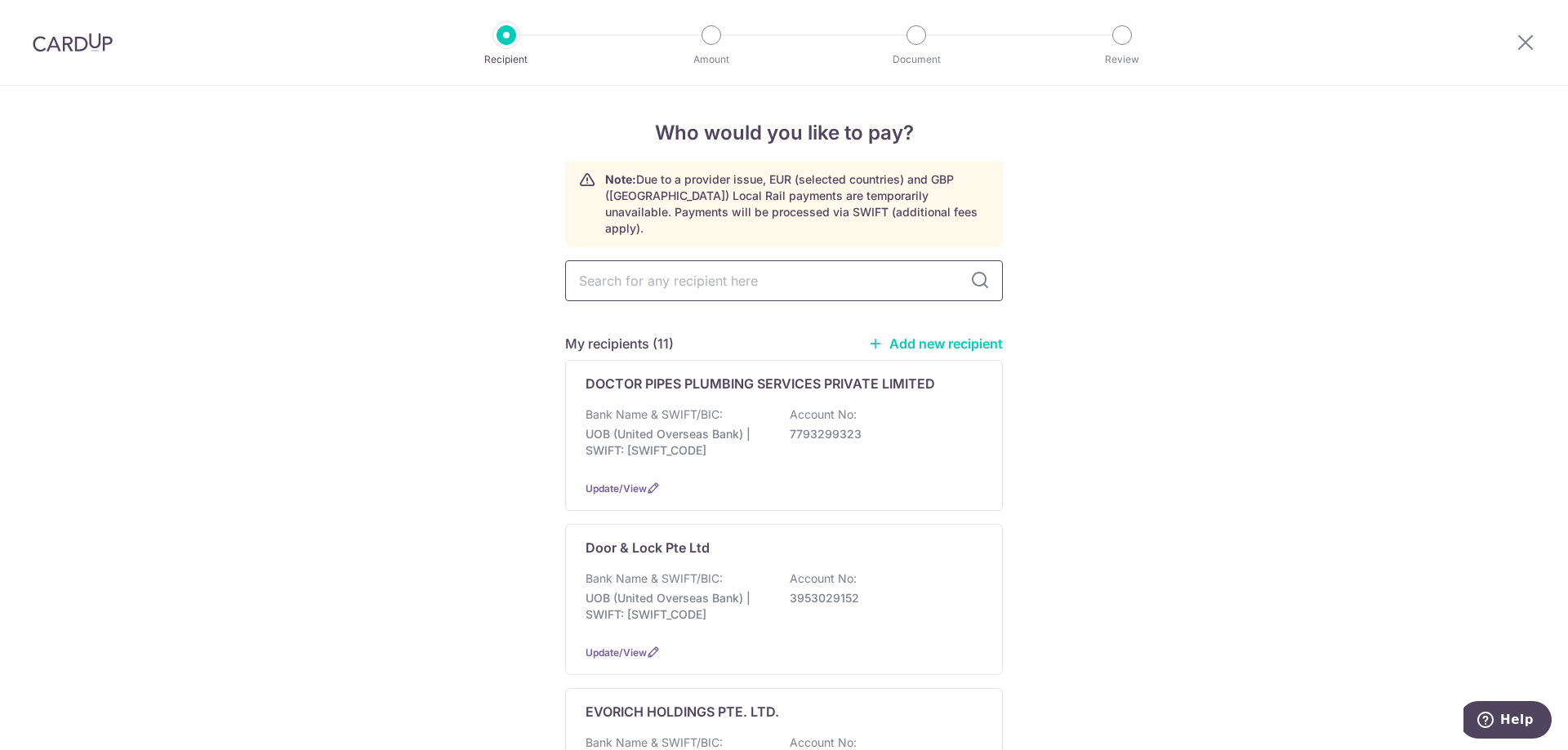
click at [763, 262] on input "text" at bounding box center [784, 281] width 438 height 40
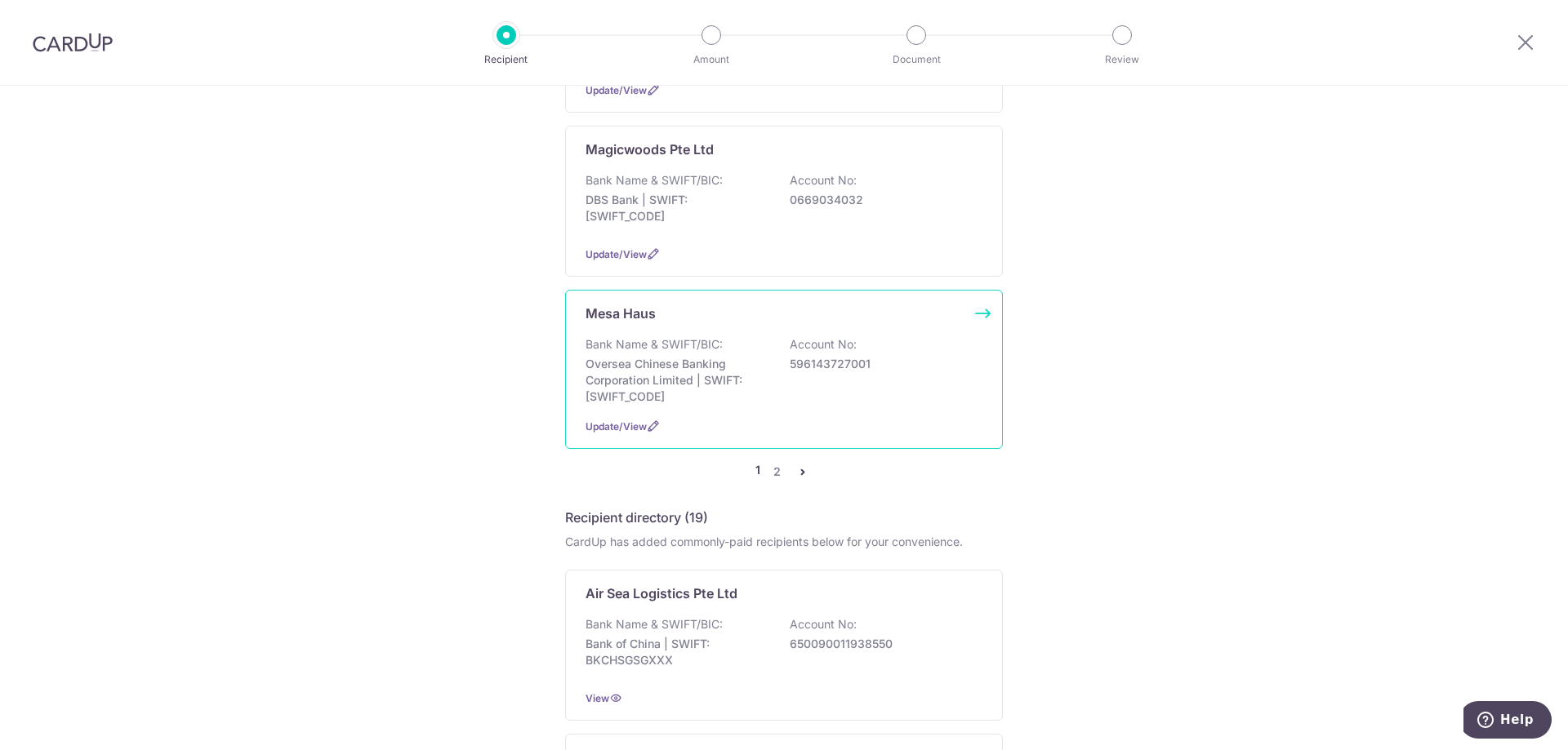
scroll to position [1551, 0]
click at [875, 367] on div "Bank Name & SWIFT/BIC: Oversea Chinese Banking Corporation Limited | SWIFT: OCB…" at bounding box center [784, 366] width 397 height 68
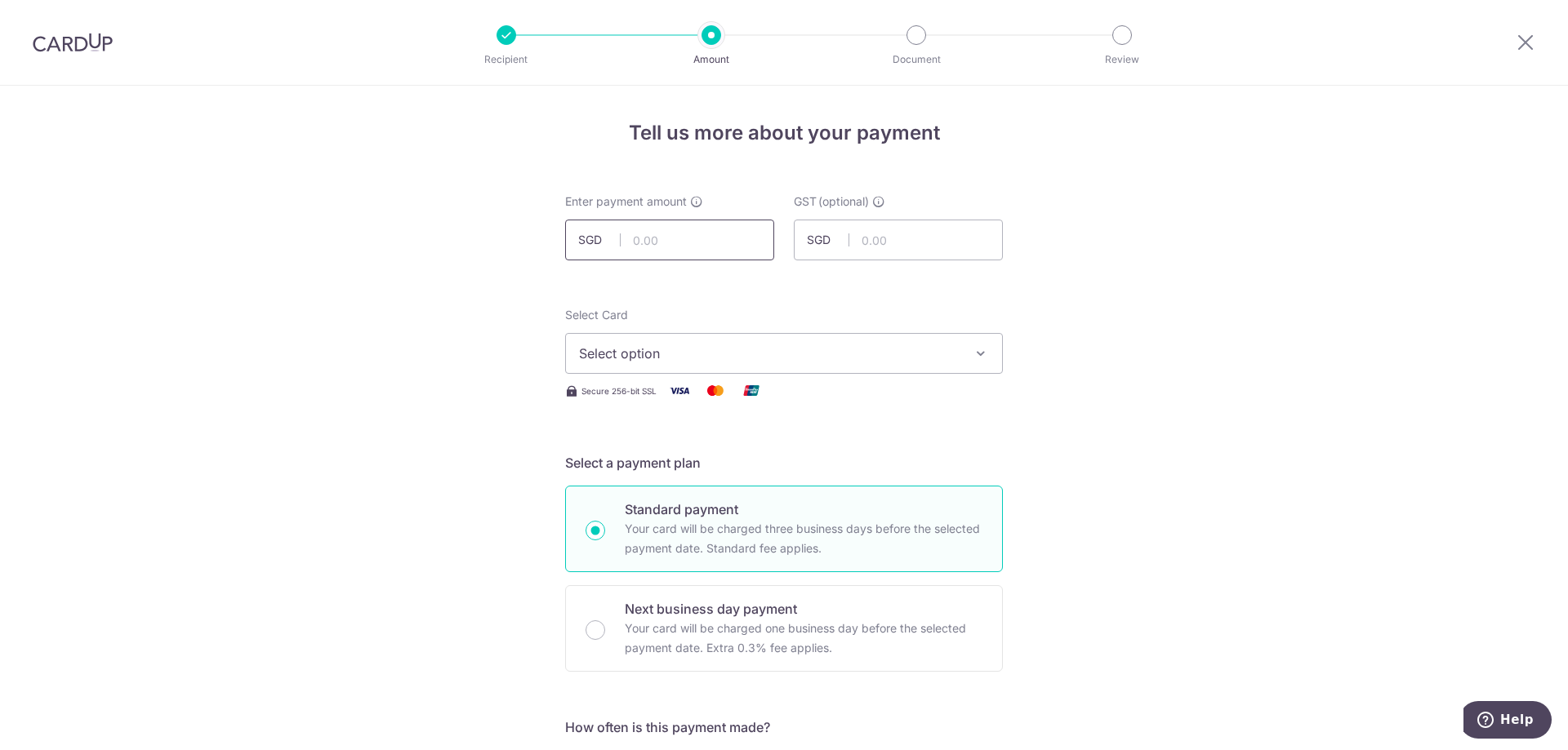
click at [694, 251] on input "text" at bounding box center [670, 240] width 209 height 40
type input "2,600.00"
click at [920, 358] on span "Select option" at bounding box center [769, 353] width 381 height 19
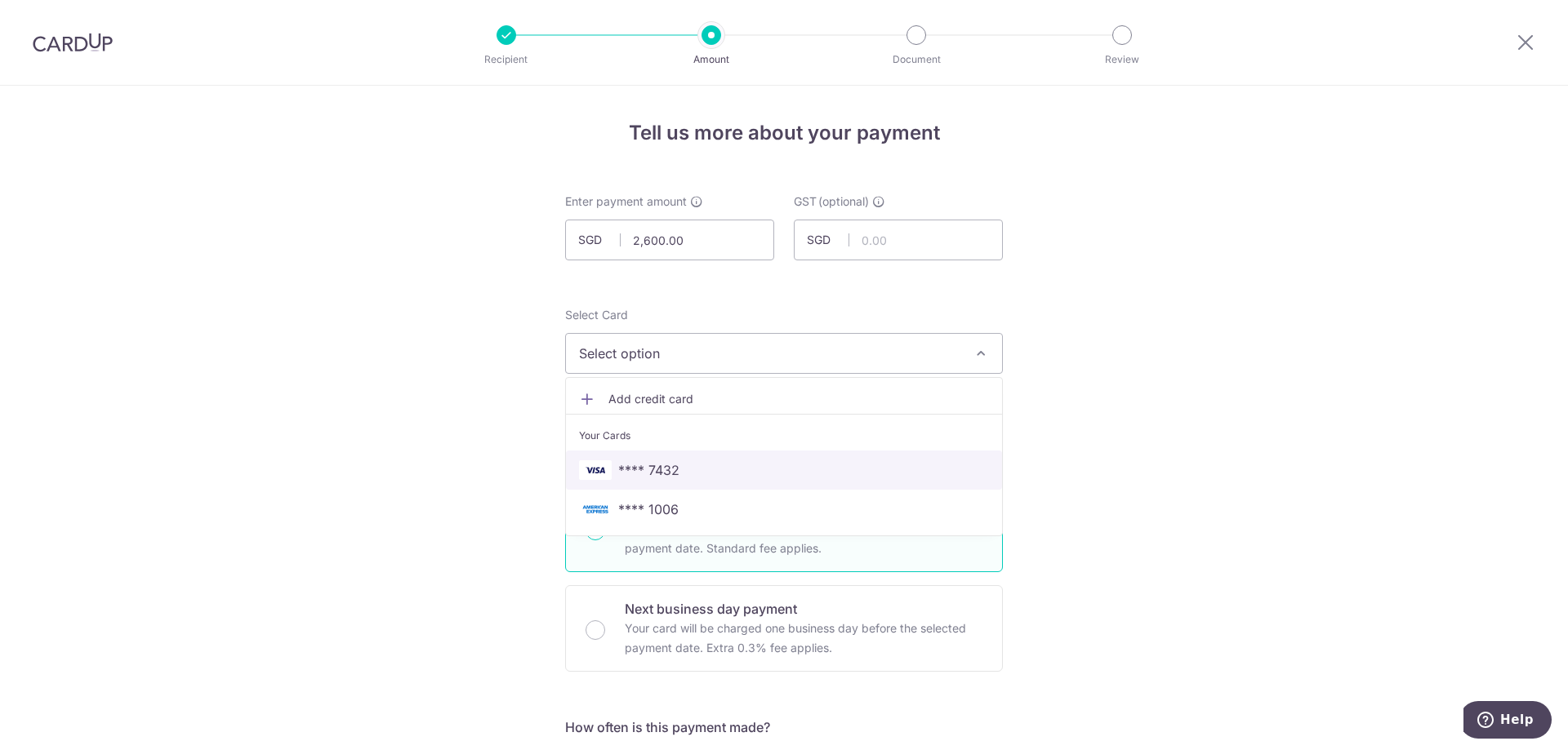
click at [733, 472] on span "**** 7432" at bounding box center [784, 470] width 410 height 19
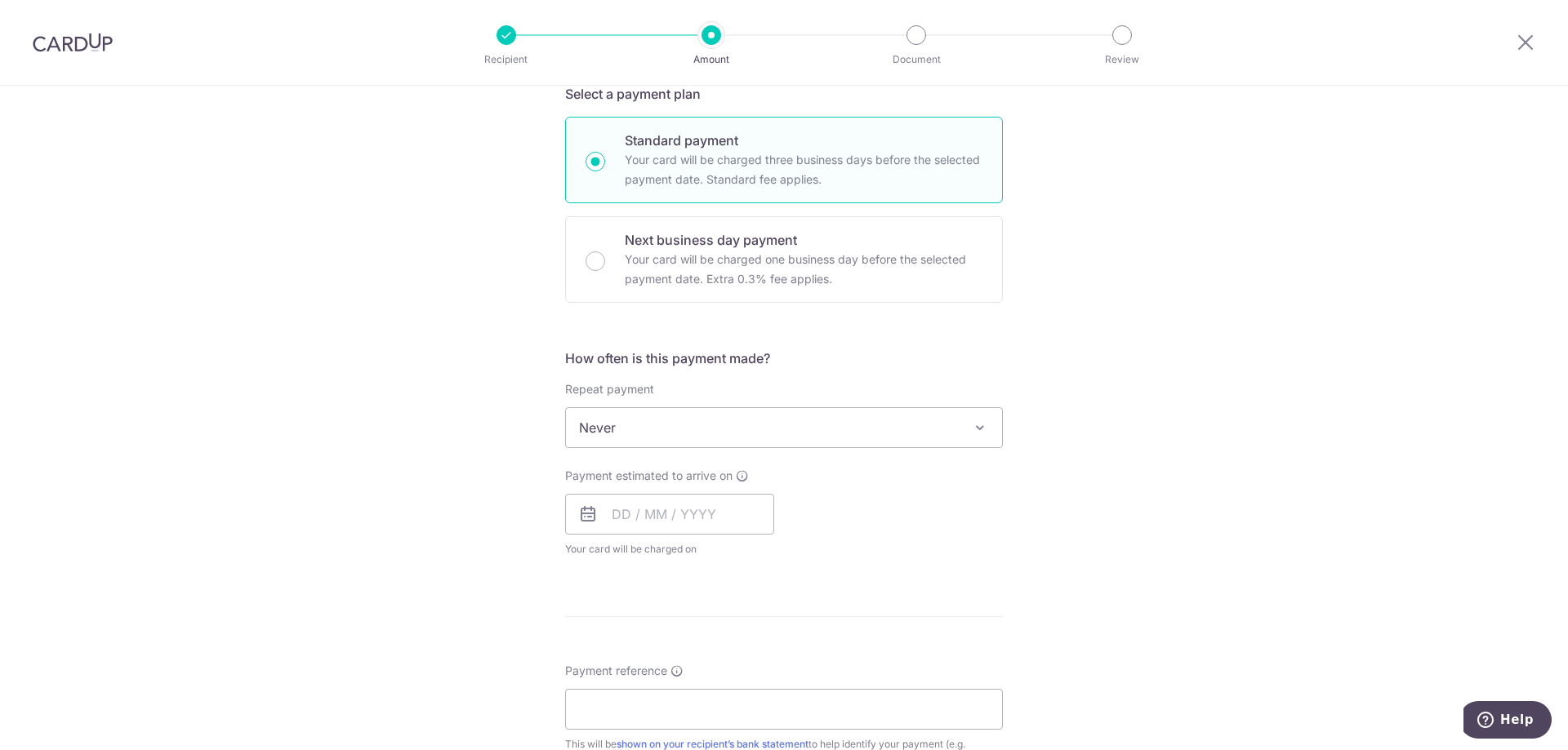
scroll to position [408, 0]
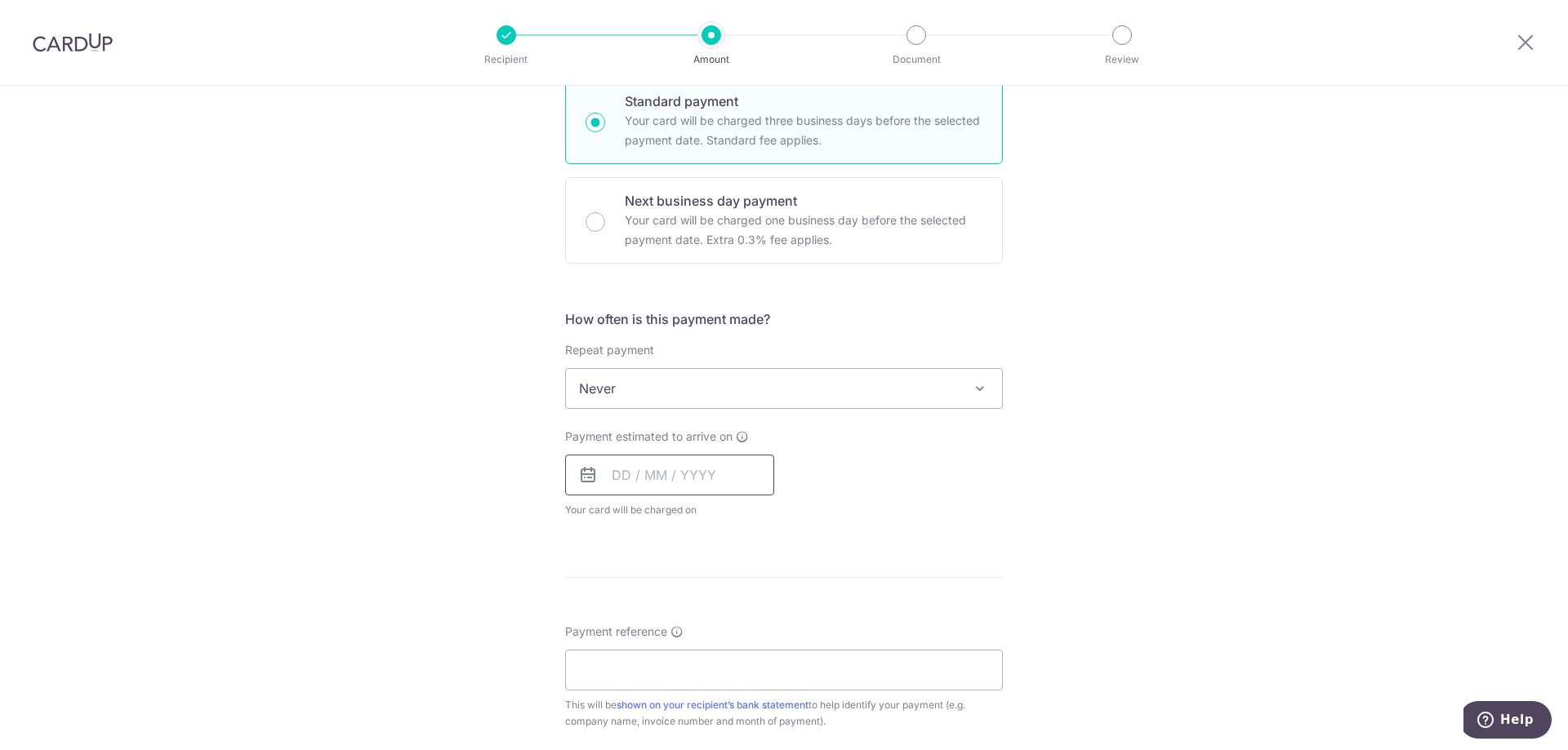
click at [747, 458] on input "text" at bounding box center [670, 475] width 209 height 40
click at [756, 649] on link "17" at bounding box center [761, 656] width 26 height 26
type input "[DATE]"
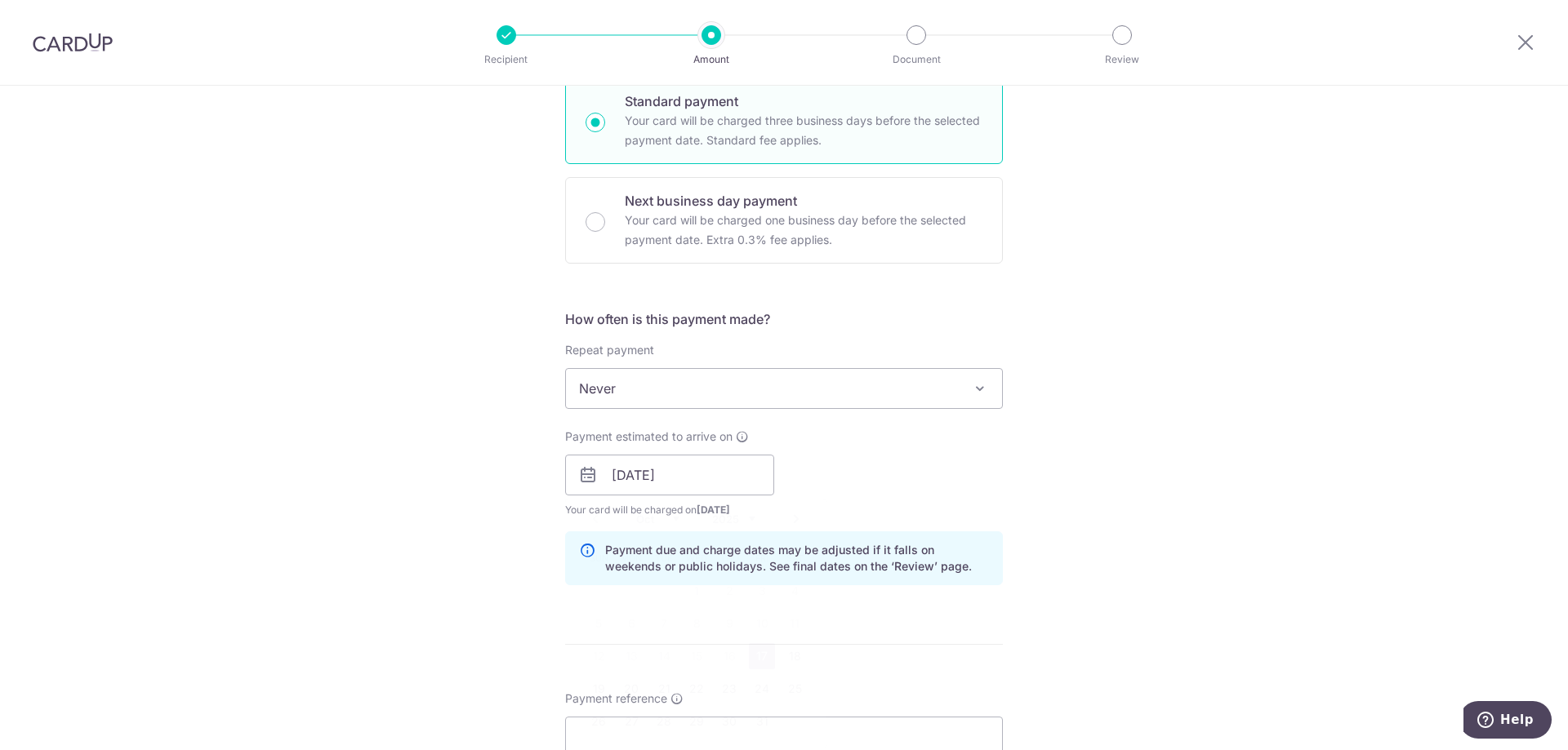
scroll to position [735, 0]
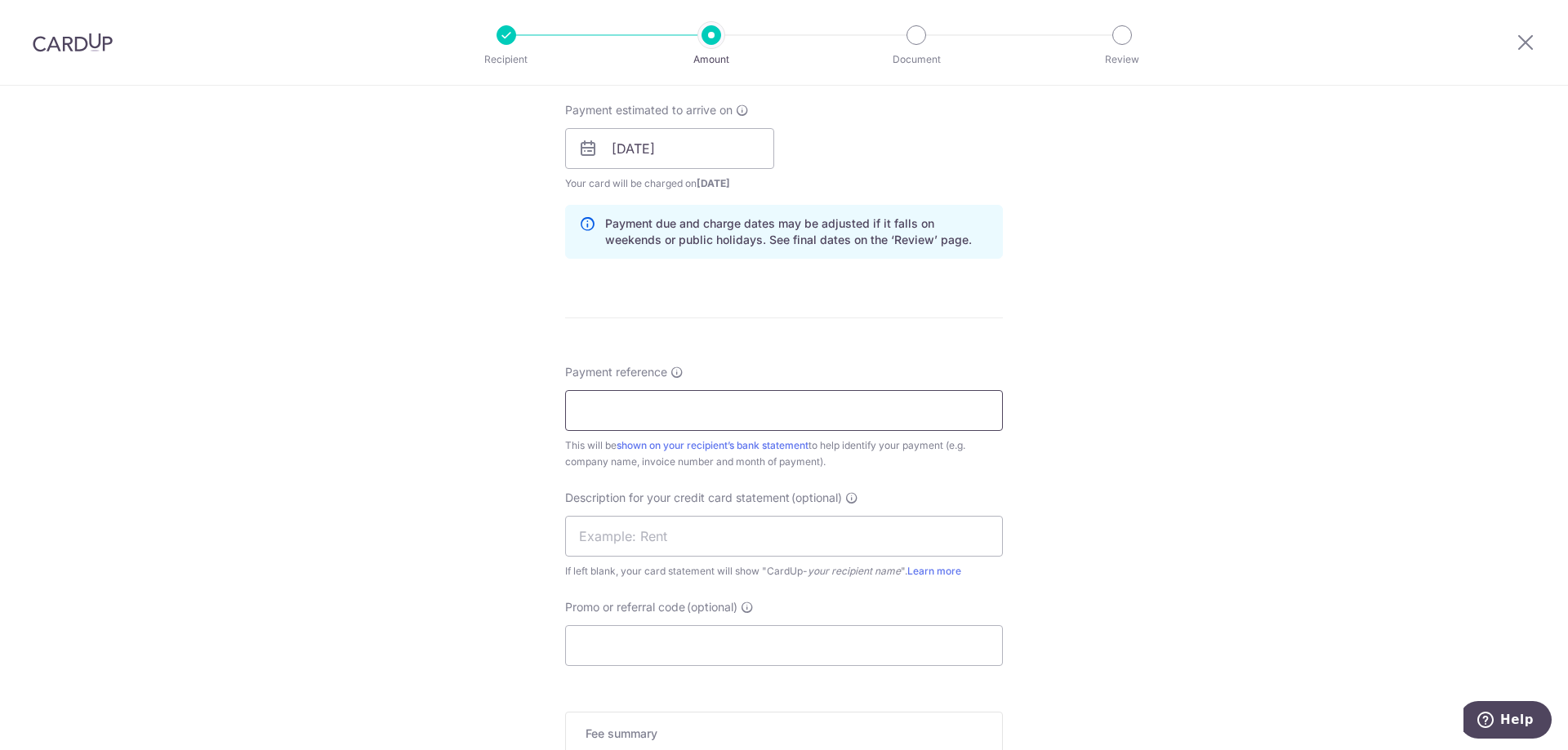
click at [742, 411] on input "Payment reference" at bounding box center [784, 411] width 438 height 40
type input "[PERSON_NAME] and Arche pte Ltd"
click at [699, 543] on input "text" at bounding box center [784, 537] width 438 height 40
type input "Mesa Haus"
click at [686, 630] on input "Promo or referral code (optional)" at bounding box center [784, 645] width 438 height 40
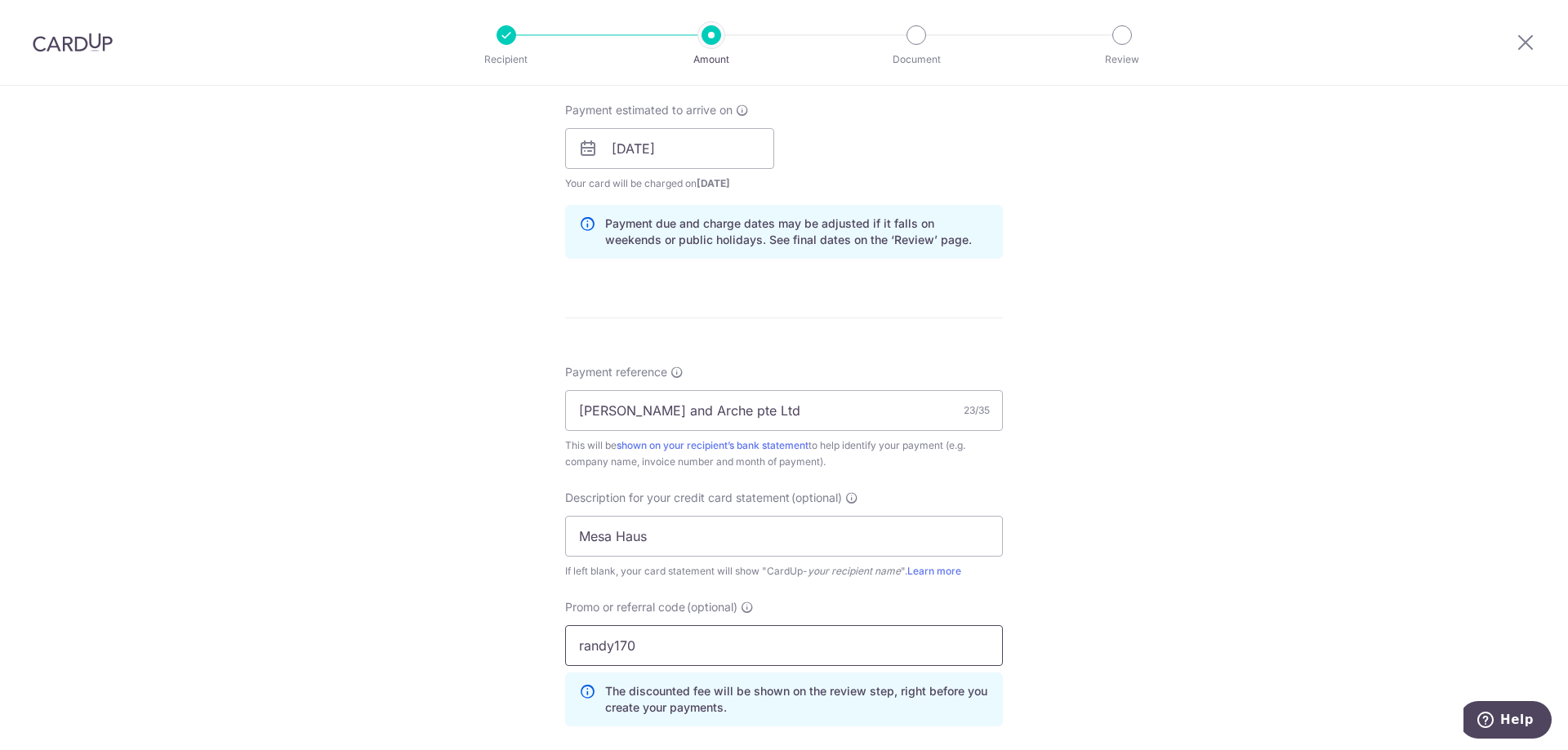
type input "randy170"
click at [1229, 534] on div "Tell us more about your payment Enter payment amount SGD 2,600.00 2600.00 GST (…" at bounding box center [784, 214] width 1568 height 1727
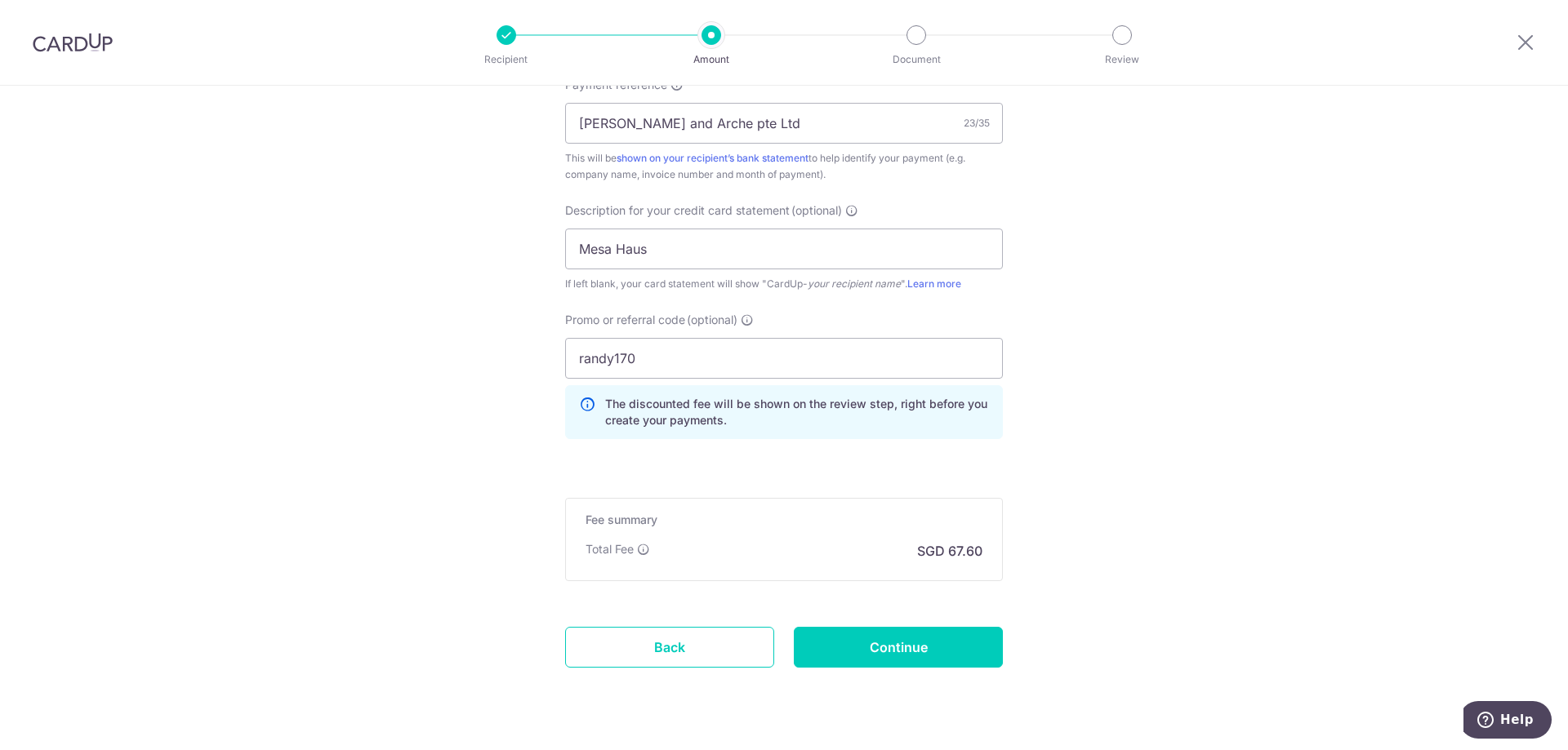
scroll to position [1062, 0]
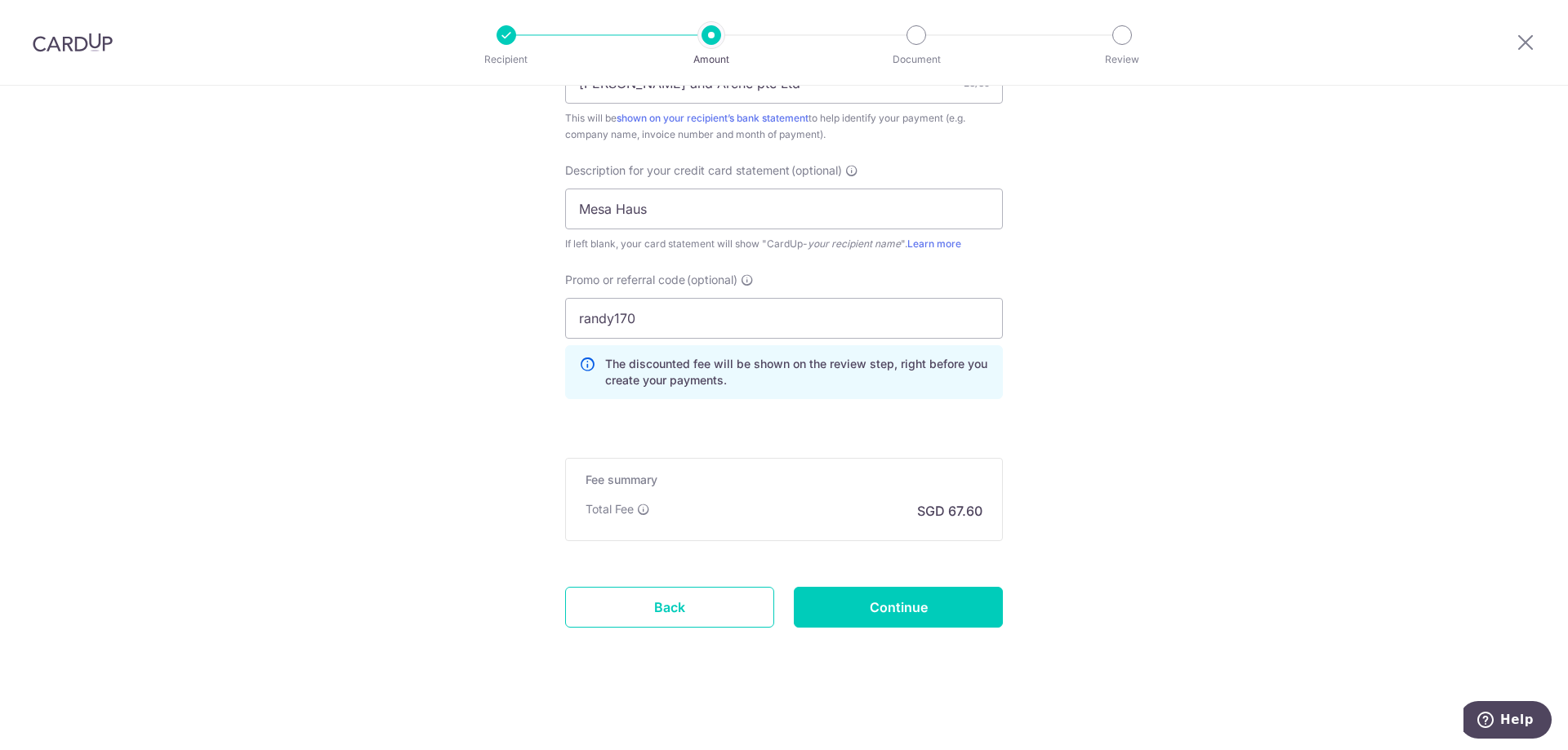
click at [908, 592] on input "Continue" at bounding box center [899, 607] width 209 height 40
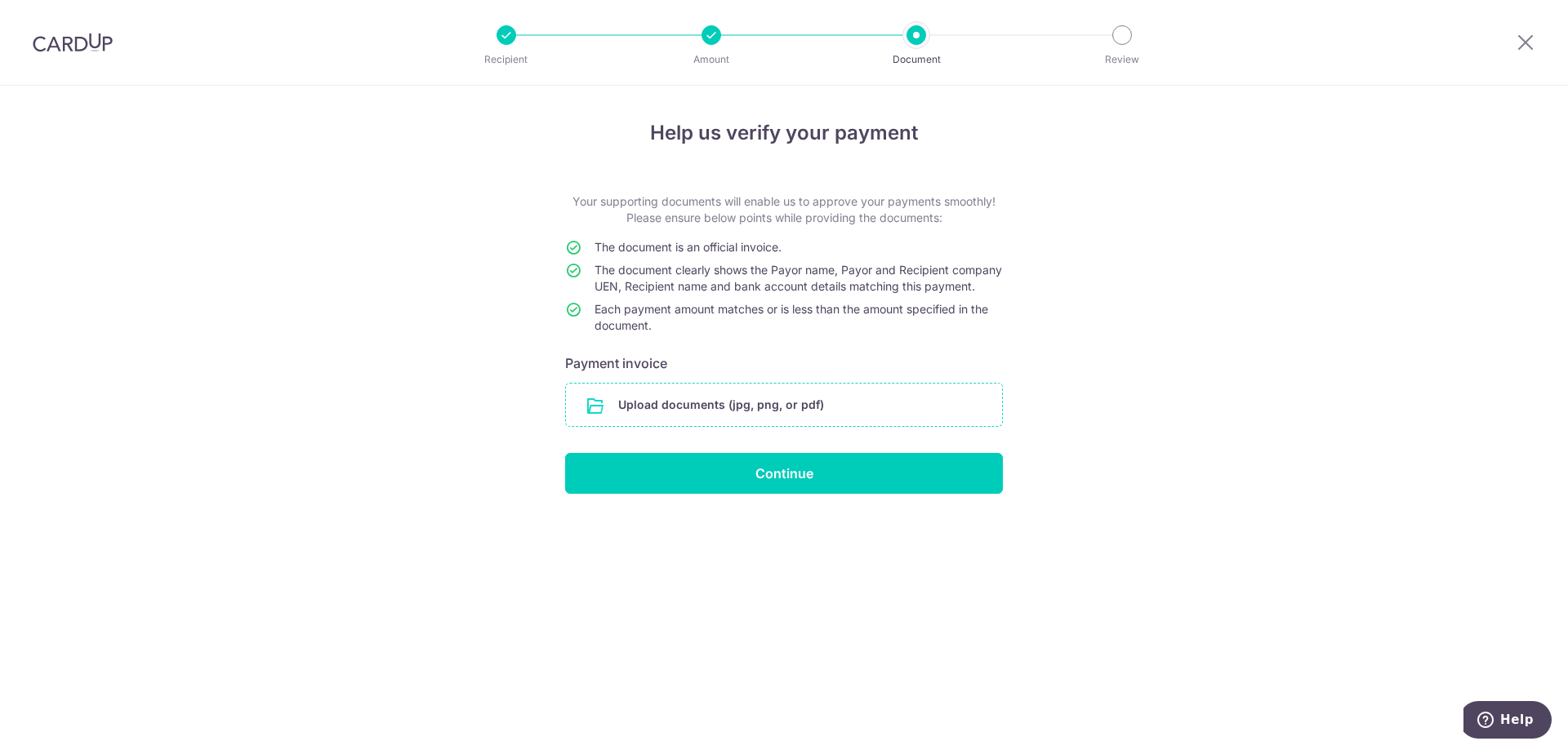
click at [821, 426] on input "file" at bounding box center [784, 405] width 436 height 42
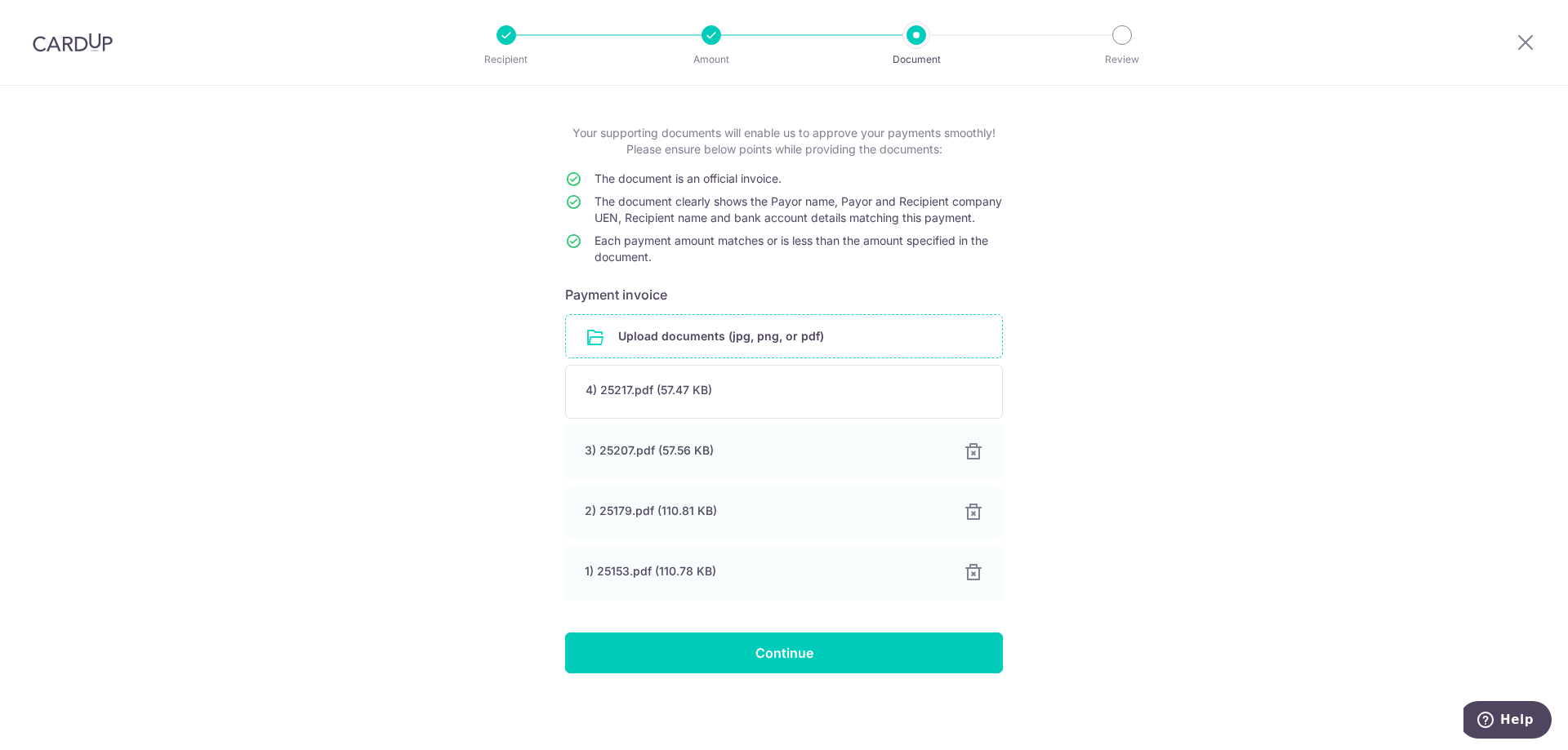
scroll to position [85, 0]
click at [860, 650] on input "Continue" at bounding box center [784, 653] width 438 height 40
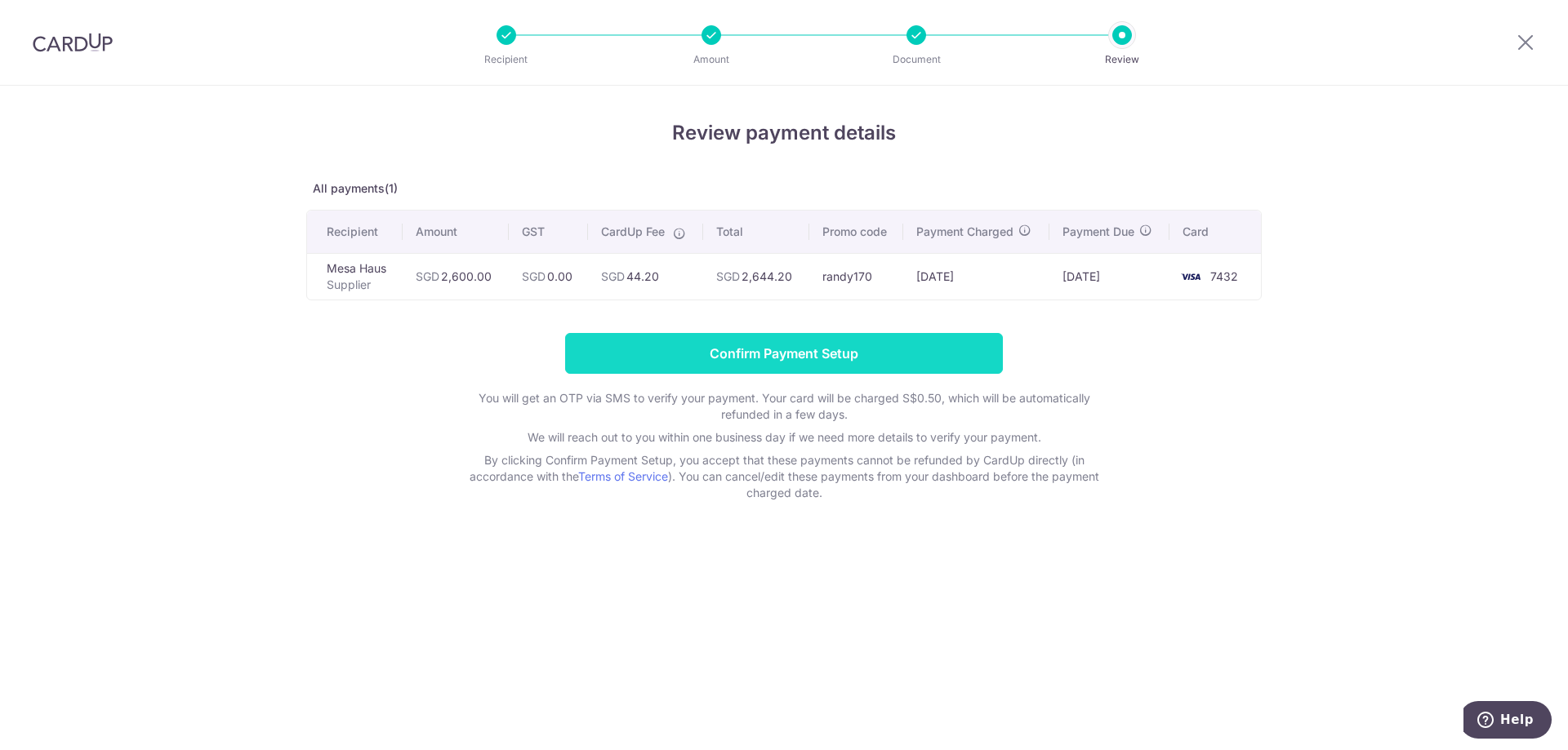
click at [951, 361] on input "Confirm Payment Setup" at bounding box center [784, 353] width 438 height 40
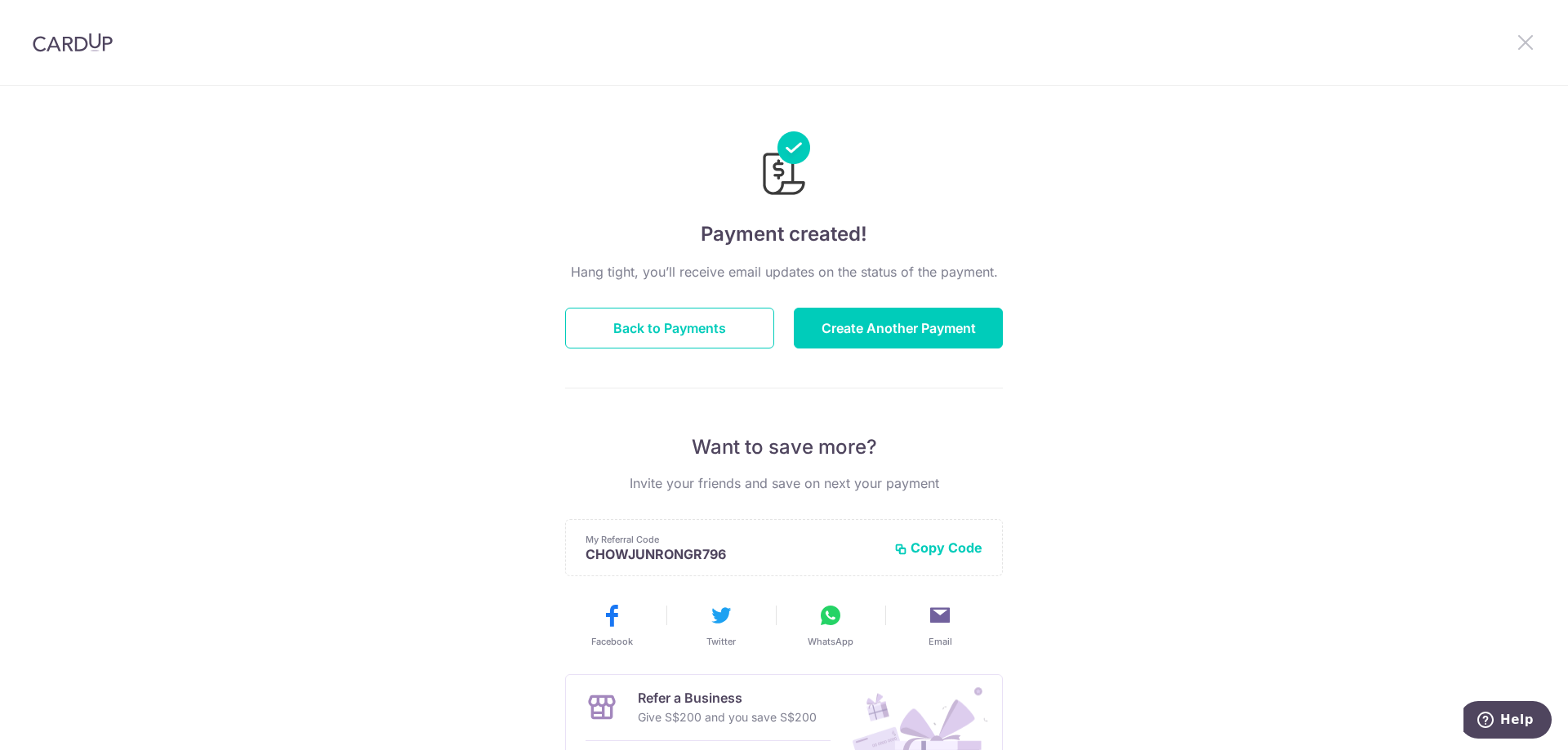
click at [1521, 49] on icon at bounding box center [1525, 42] width 19 height 20
